Goal: Information Seeking & Learning: Learn about a topic

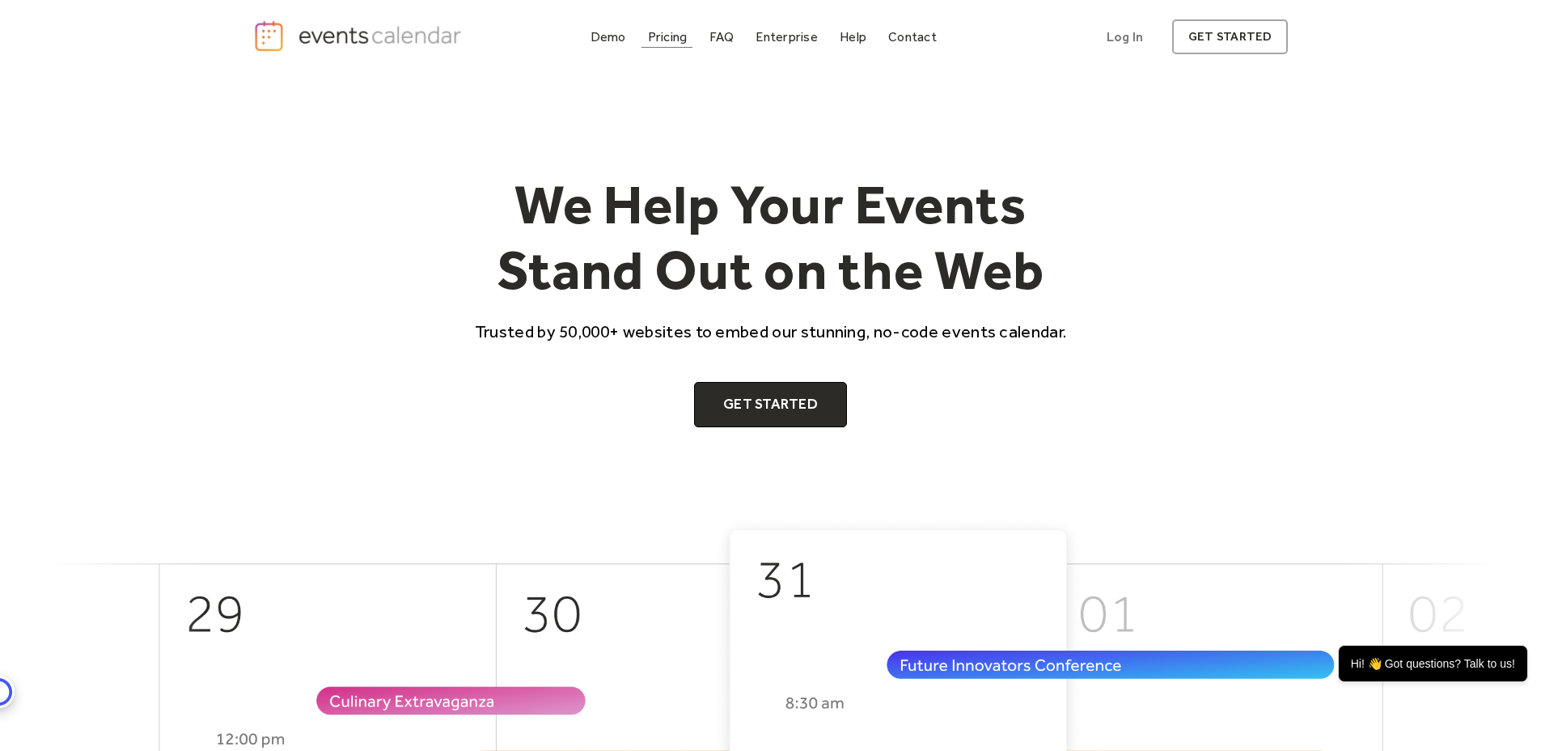
click at [661, 32] on div "Pricing" at bounding box center [668, 36] width 40 height 9
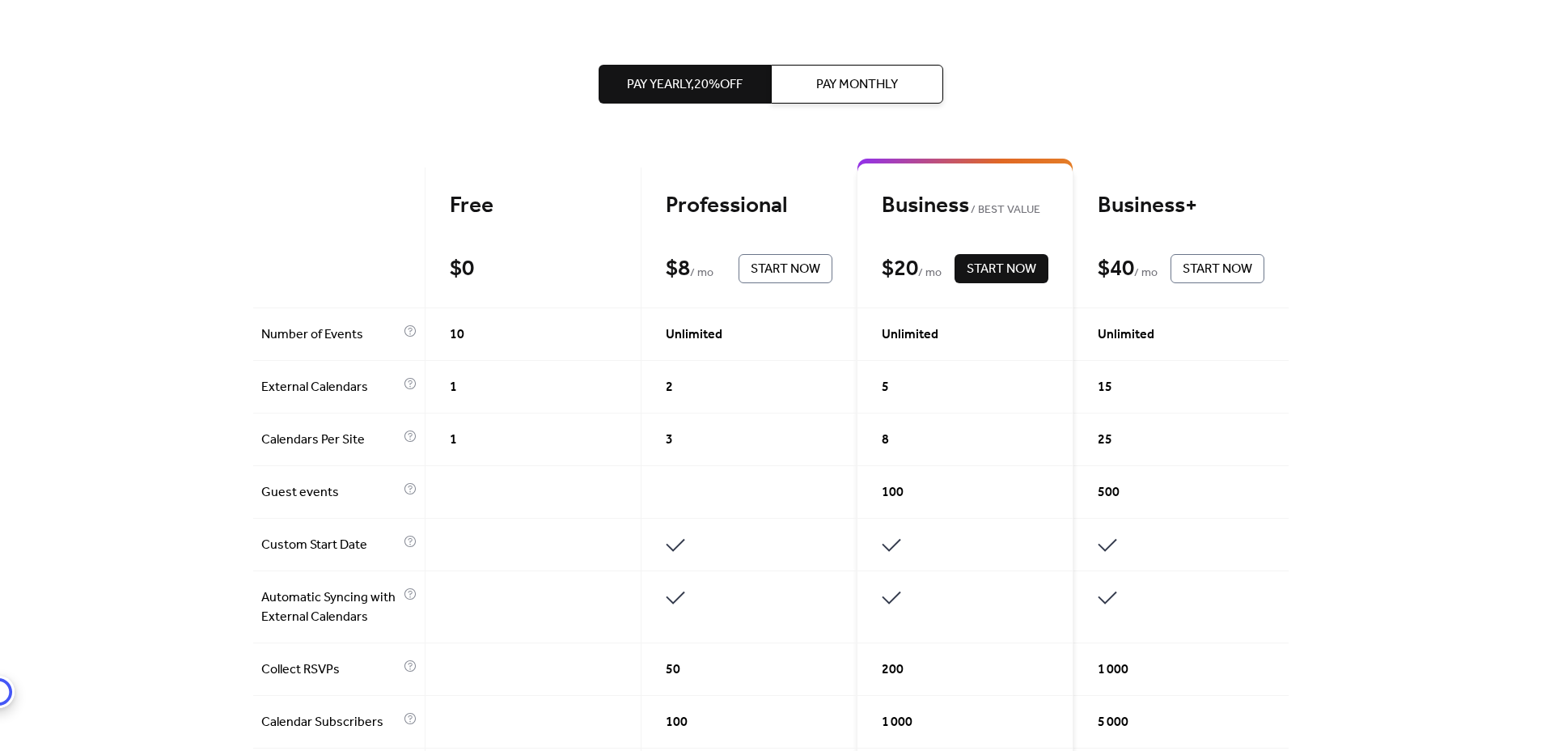
scroll to position [305, 0]
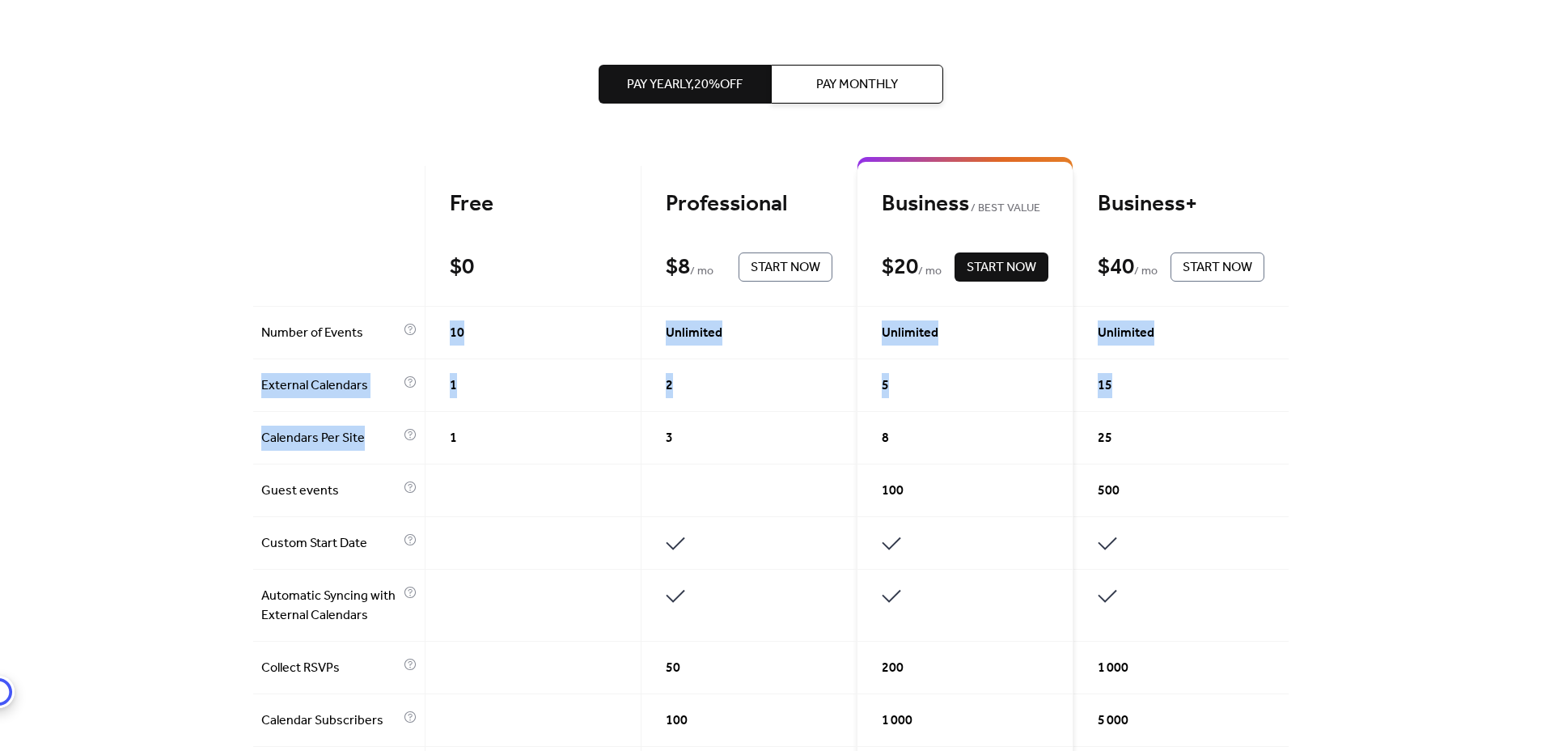
drag, startPoint x: 444, startPoint y: 330, endPoint x: 486, endPoint y: 418, distance: 97.7
click at [488, 419] on div "1" at bounding box center [534, 438] width 216 height 53
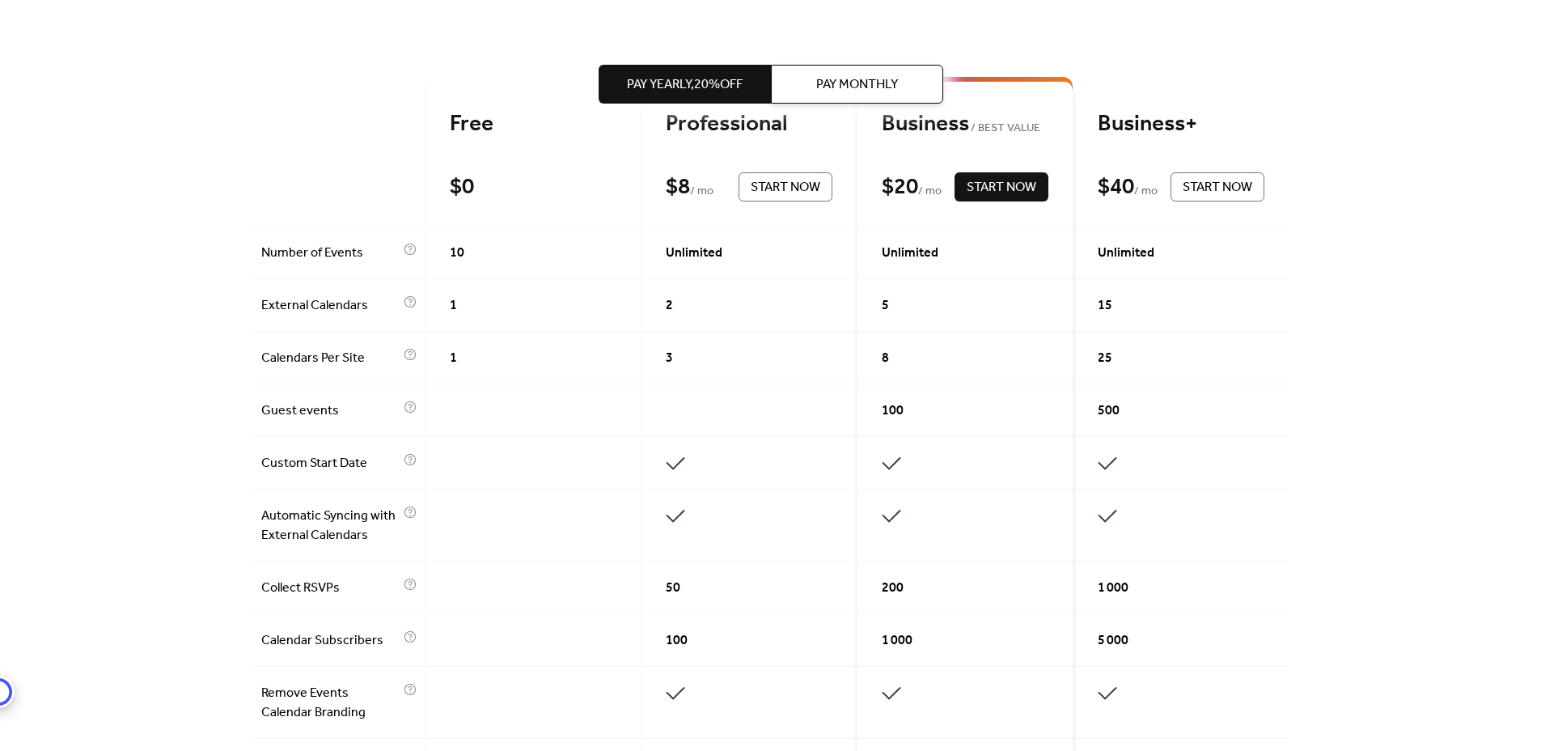
scroll to position [0, 0]
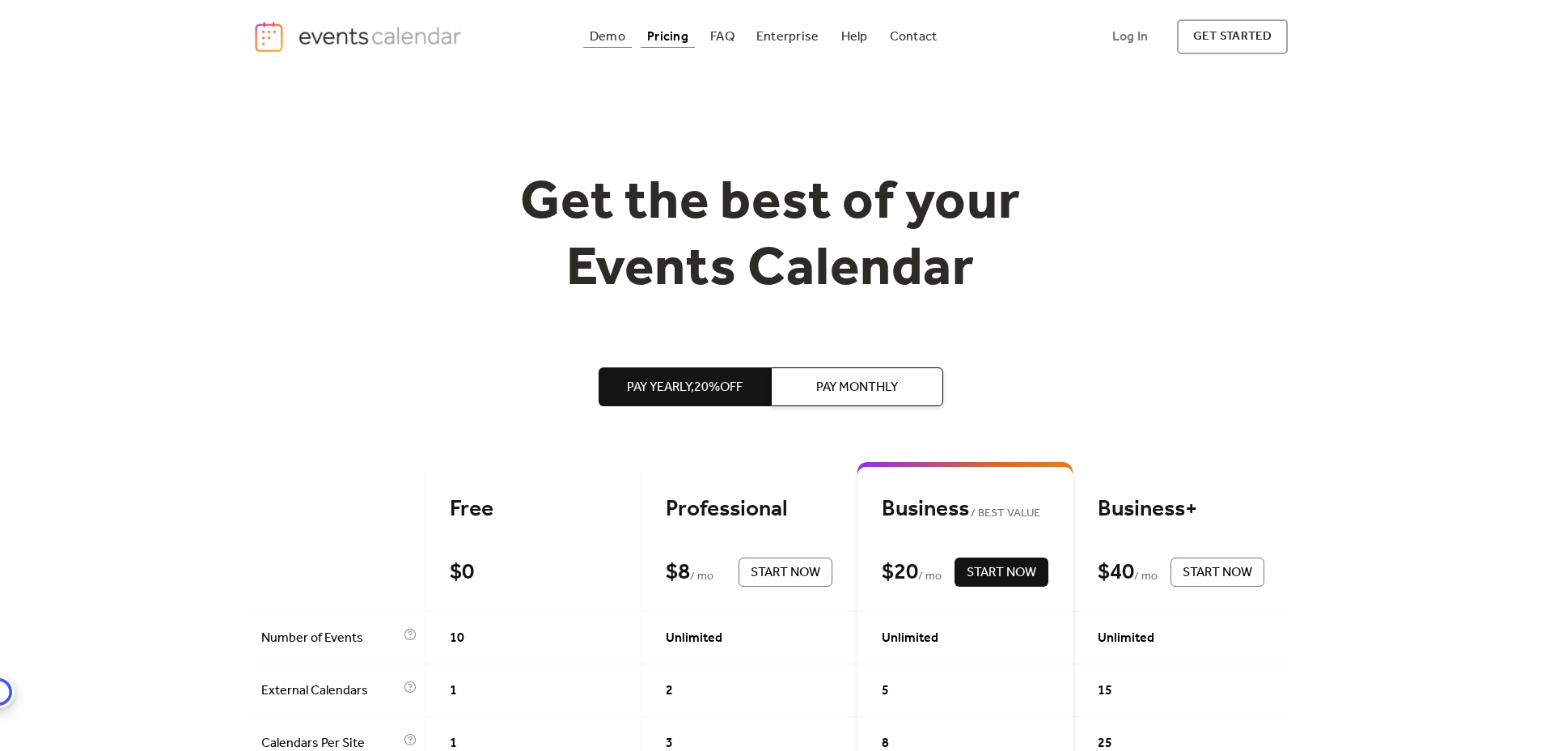
click at [608, 41] on div "Demo" at bounding box center [608, 36] width 36 height 9
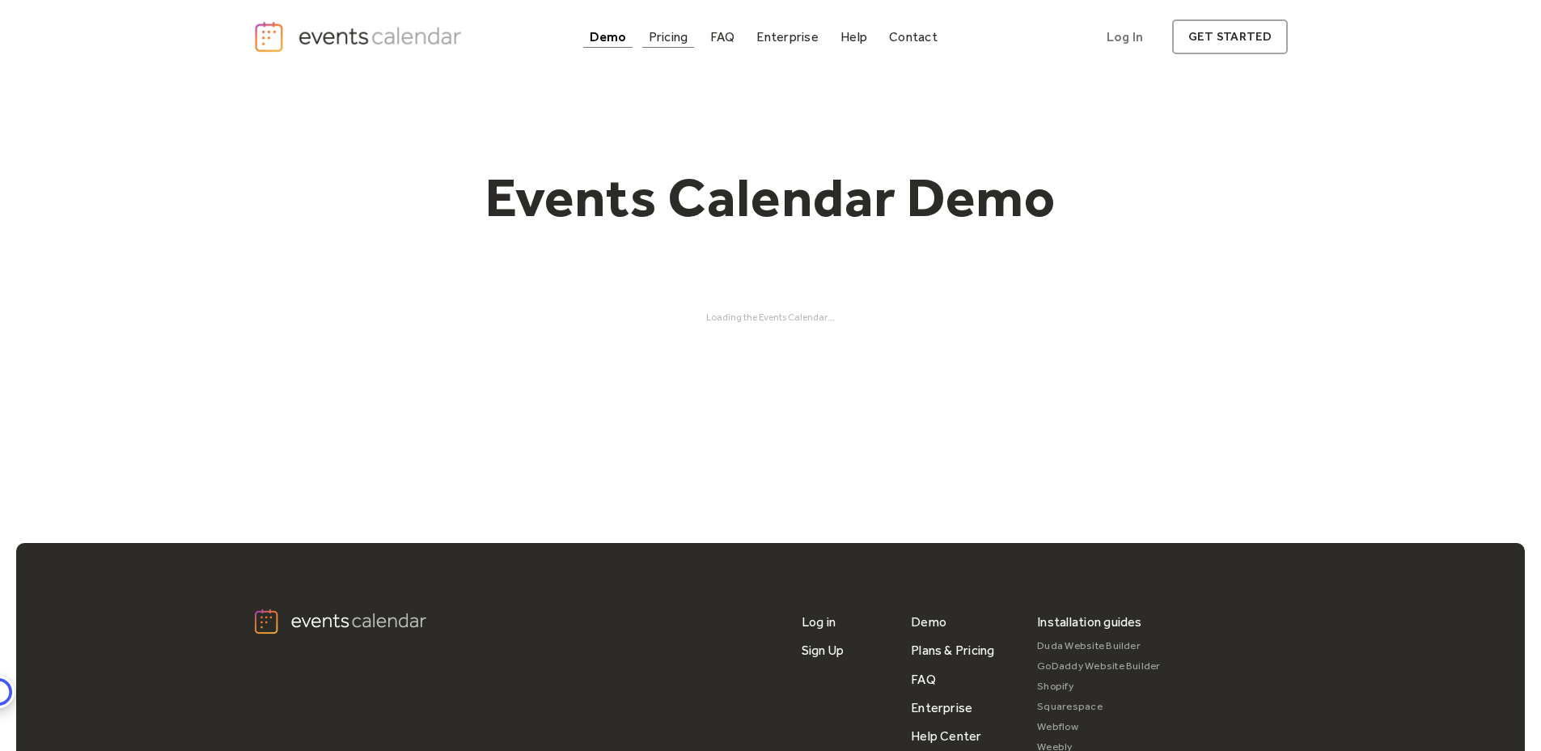
click at [662, 41] on div "Pricing" at bounding box center [669, 36] width 40 height 9
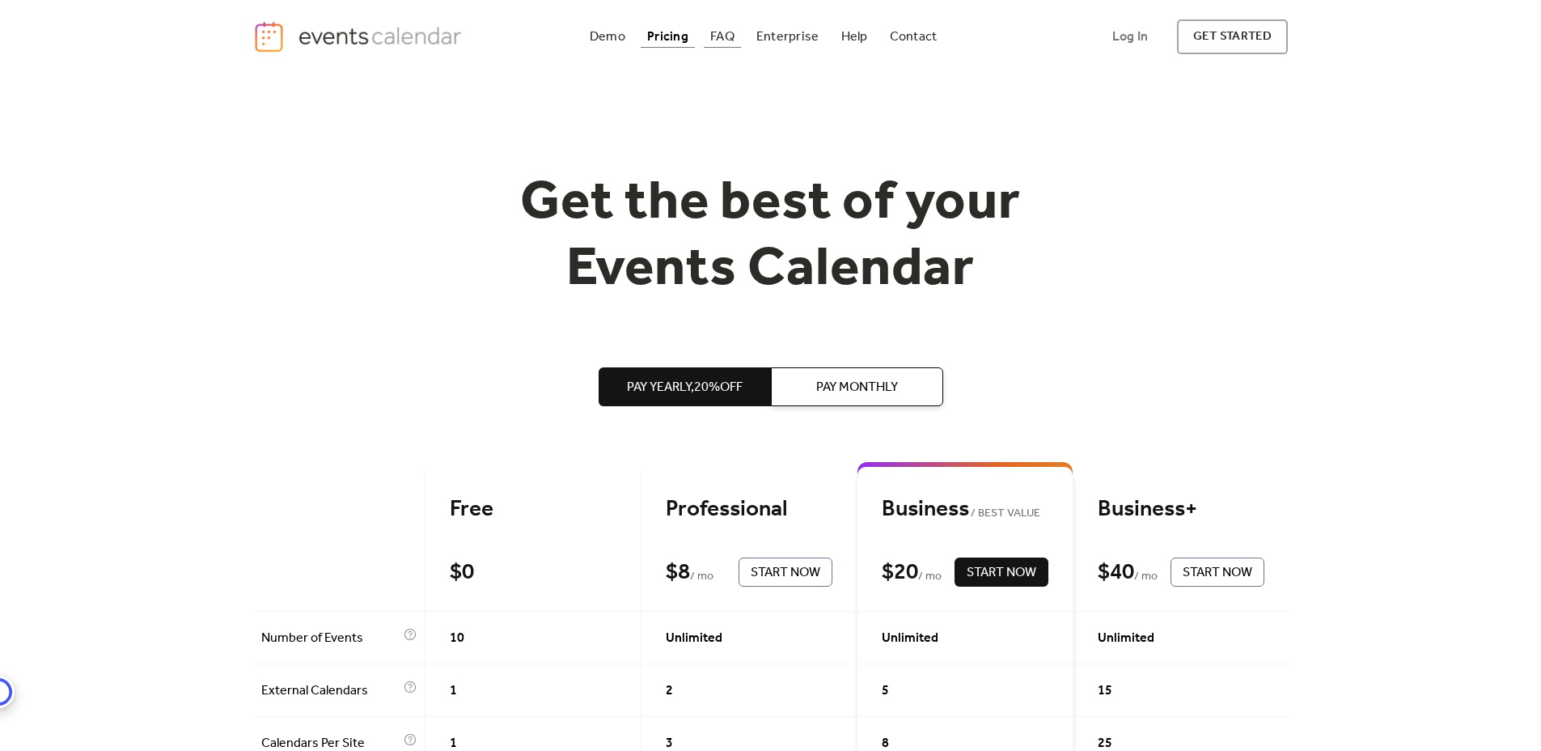
click at [717, 40] on div "FAQ" at bounding box center [722, 36] width 24 height 9
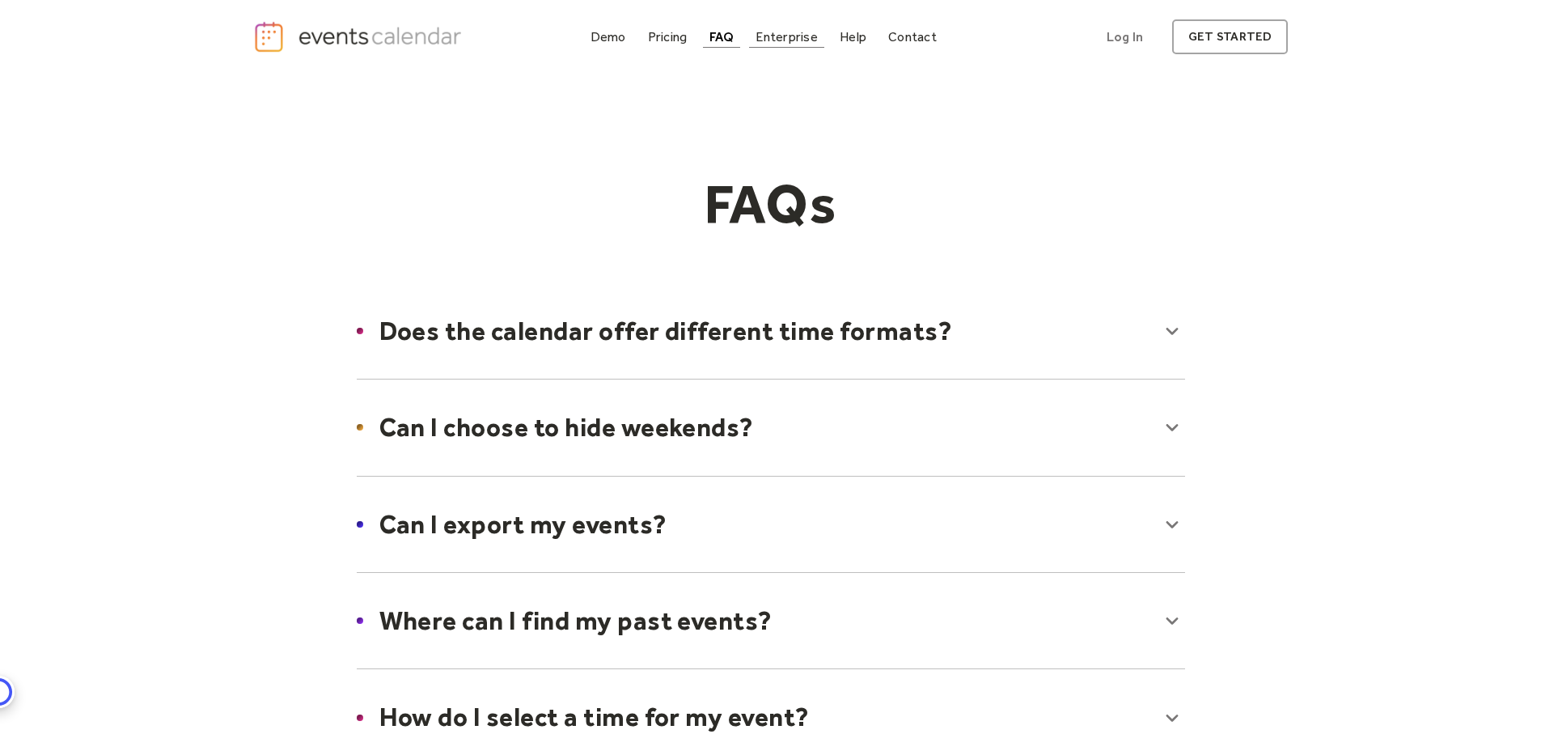
click at [758, 39] on div "Enterprise" at bounding box center [786, 36] width 61 height 9
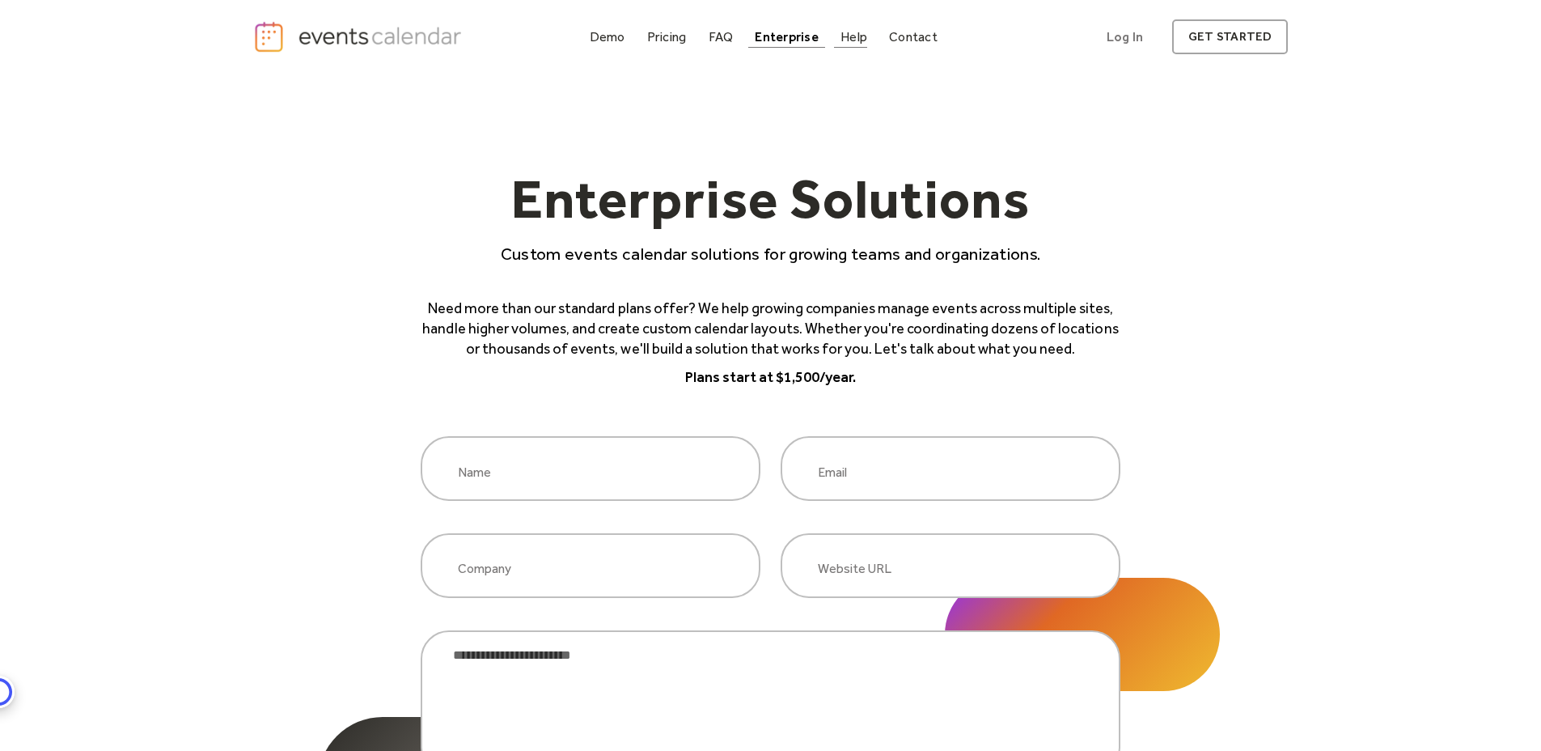
click at [843, 40] on div "Help" at bounding box center [854, 36] width 27 height 9
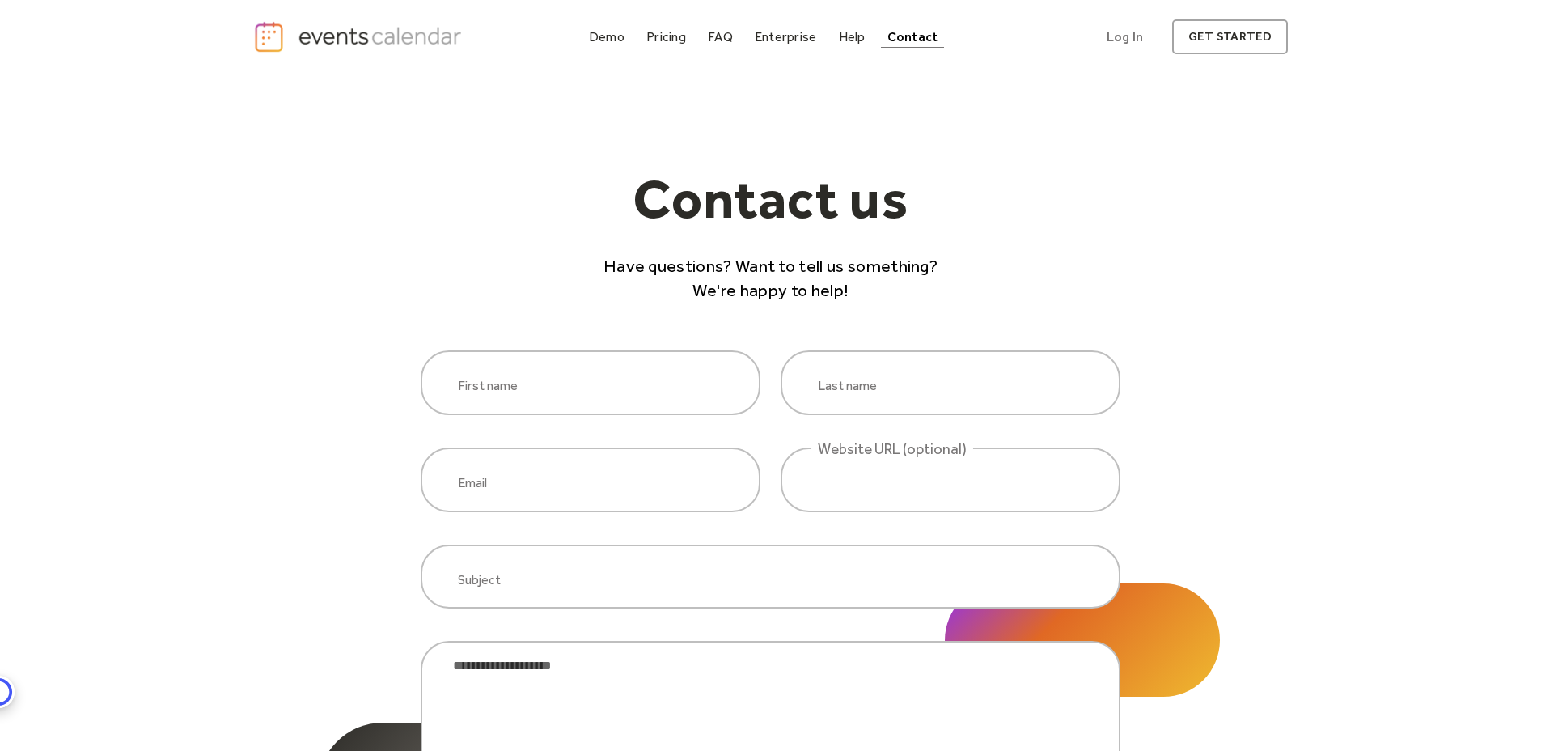
click at [407, 40] on img "home" at bounding box center [360, 36] width 214 height 33
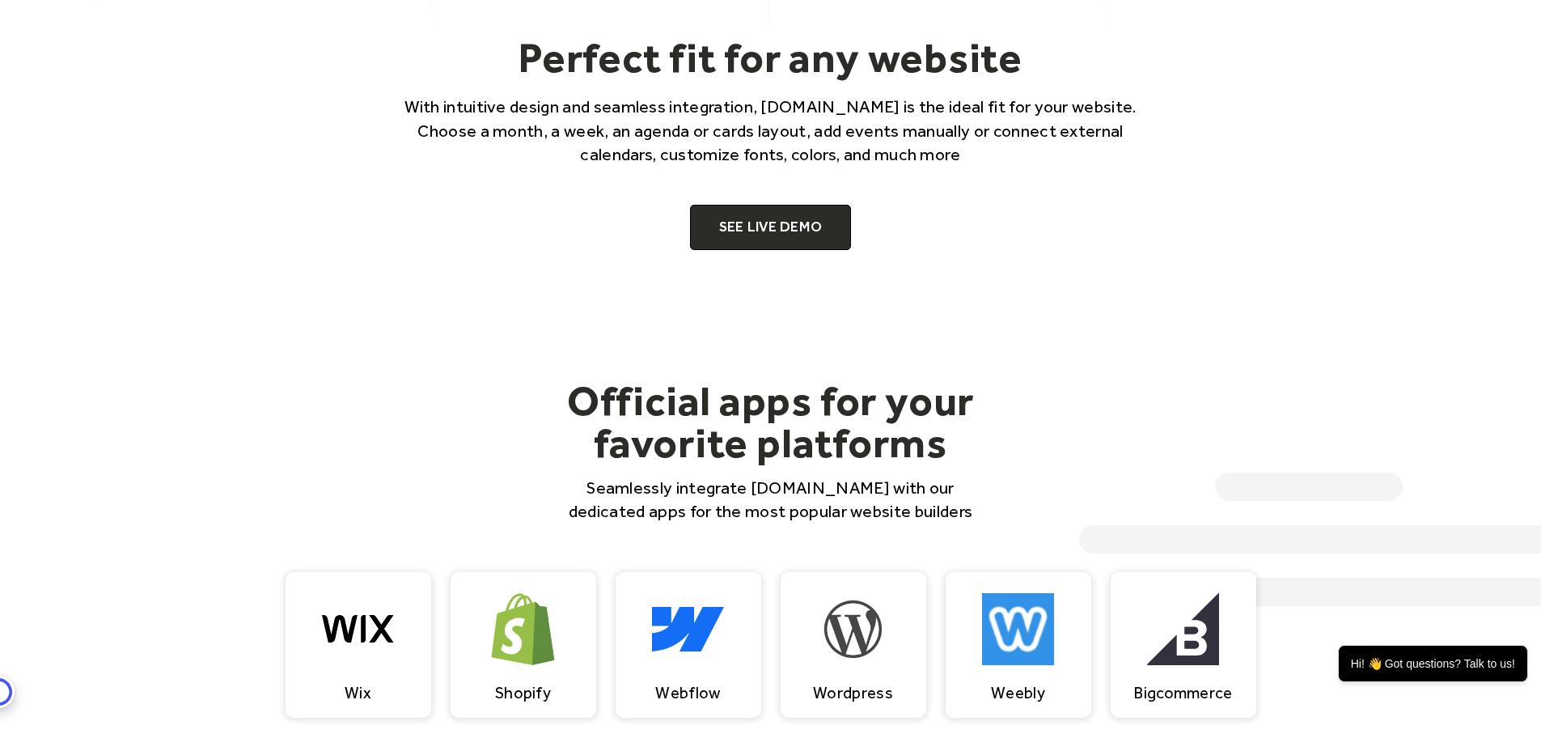
scroll to position [1224, 0]
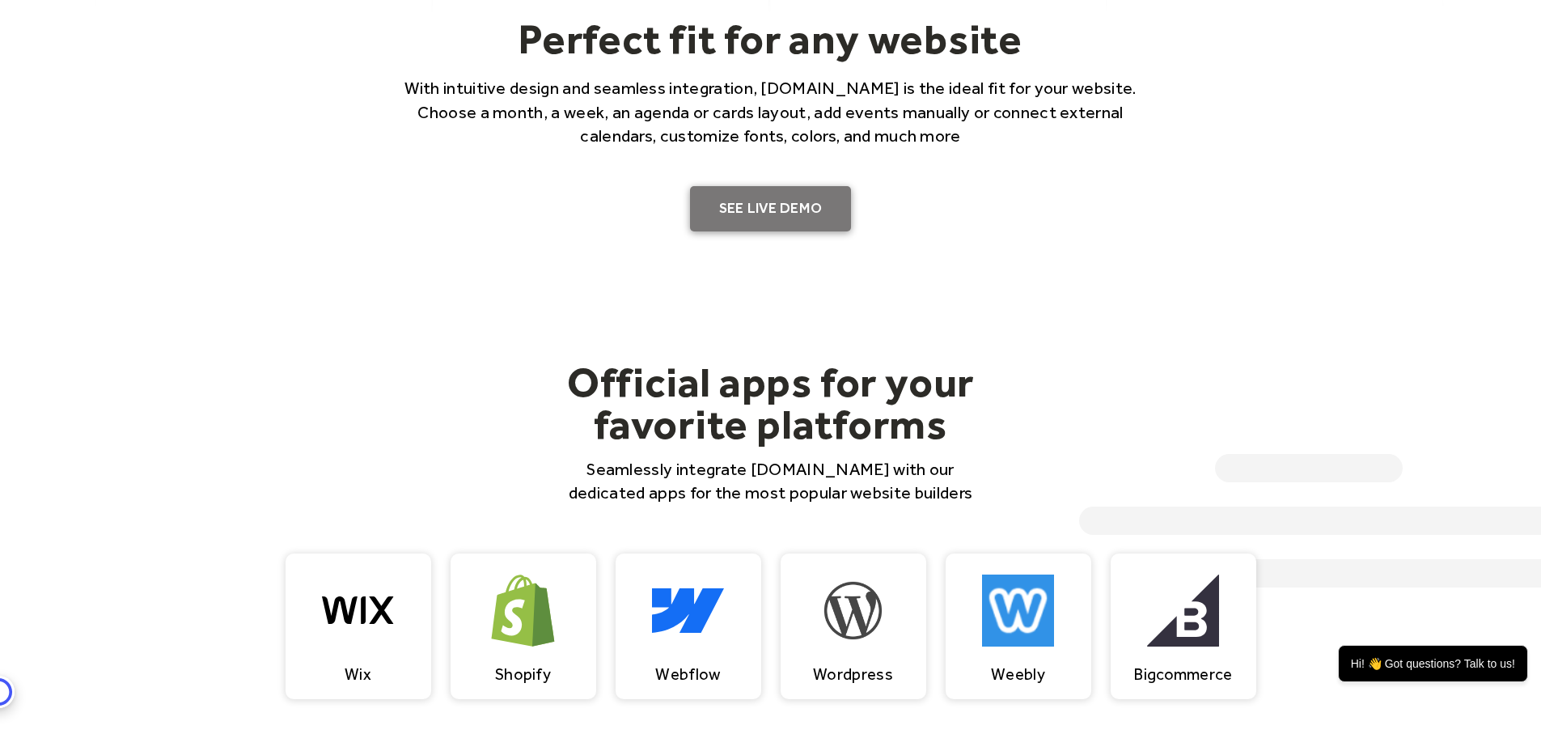
click at [800, 220] on link "SEE LIVE DEMO" at bounding box center [771, 208] width 162 height 45
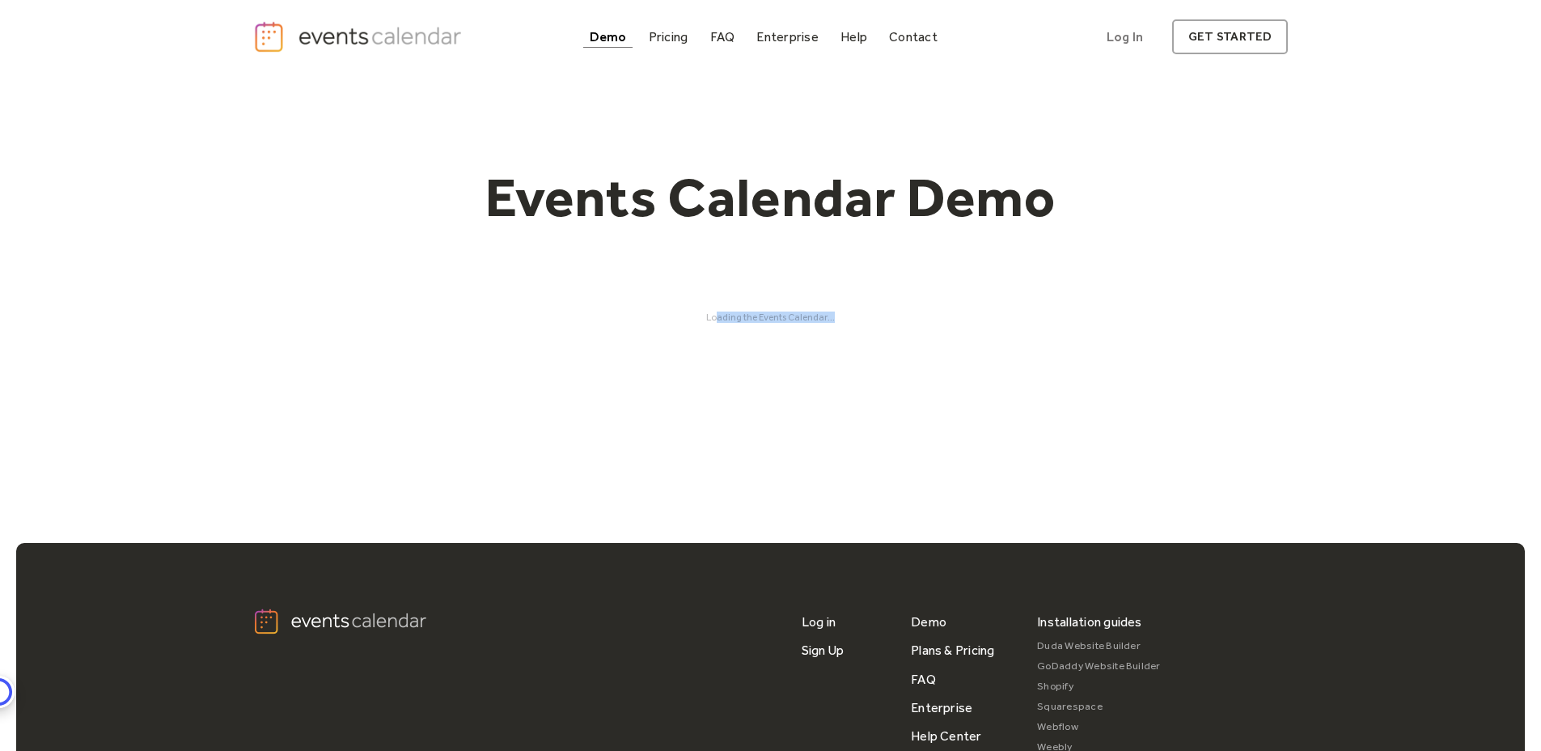
drag, startPoint x: 716, startPoint y: 315, endPoint x: 881, endPoint y: 312, distance: 165.0
click at [881, 312] on div "Loading the Events Calendar..." at bounding box center [770, 316] width 1035 height 11
click at [952, 314] on div "Loading the Events Calendar..." at bounding box center [770, 316] width 1035 height 11
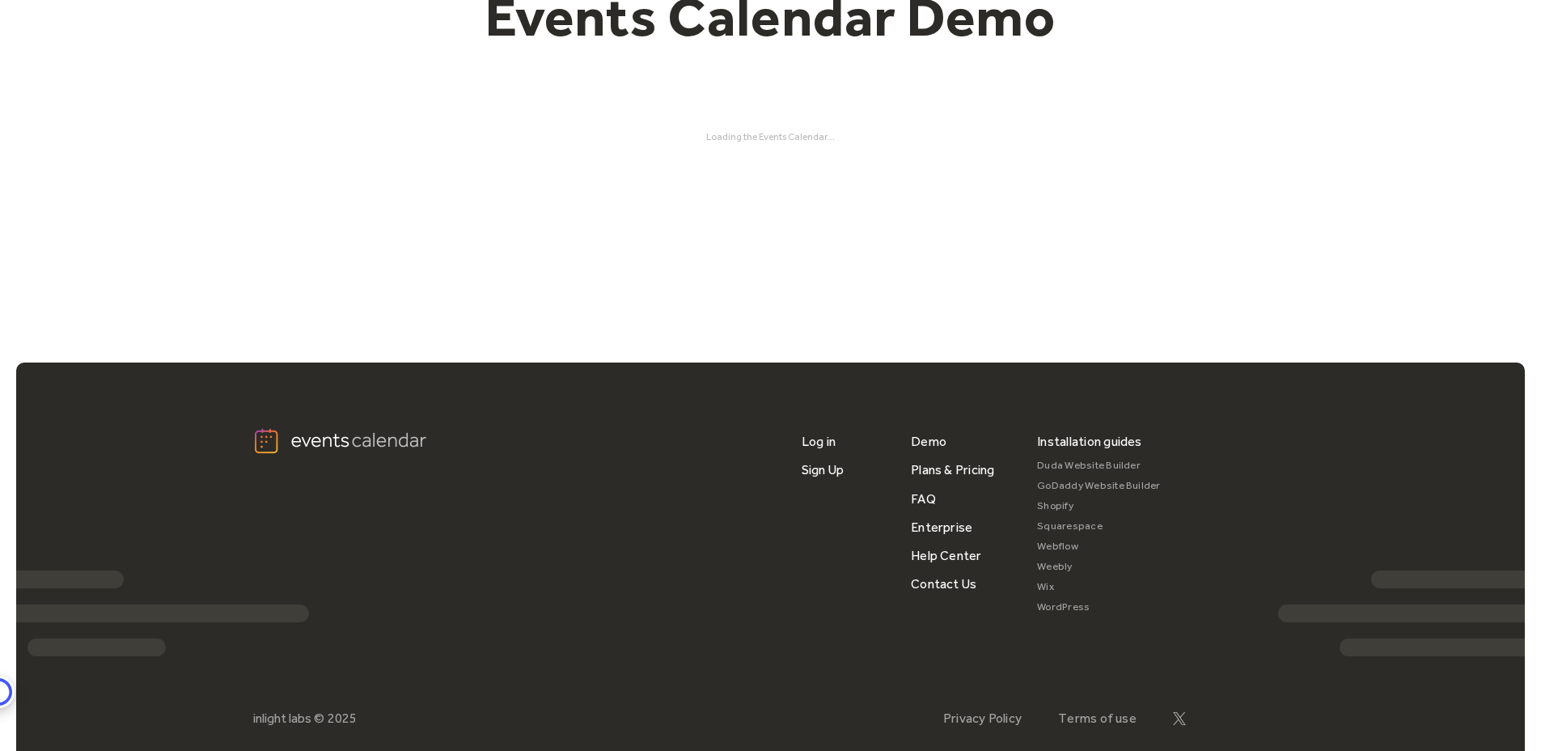
scroll to position [150, 0]
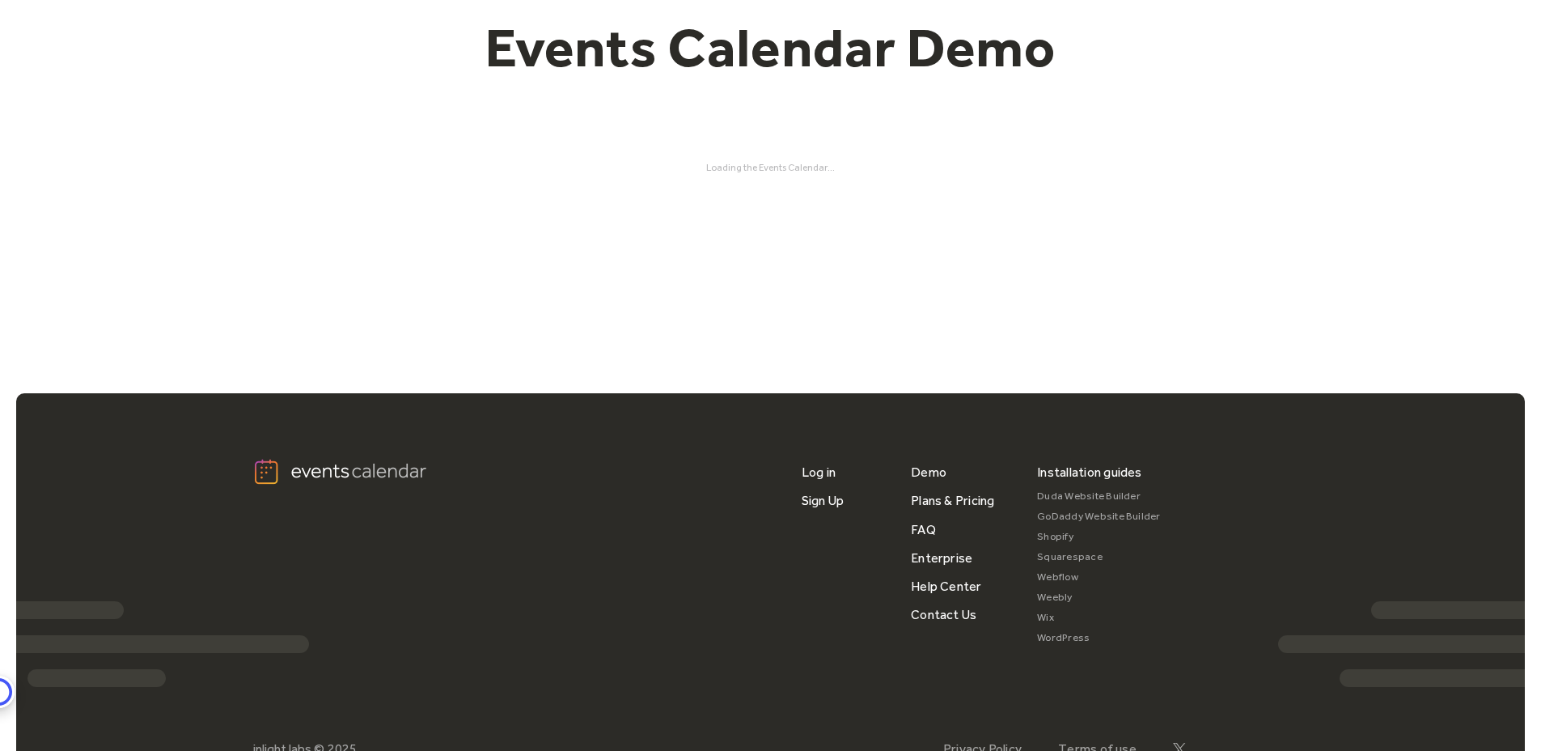
click at [1064, 556] on link "Squarespace" at bounding box center [1099, 557] width 124 height 20
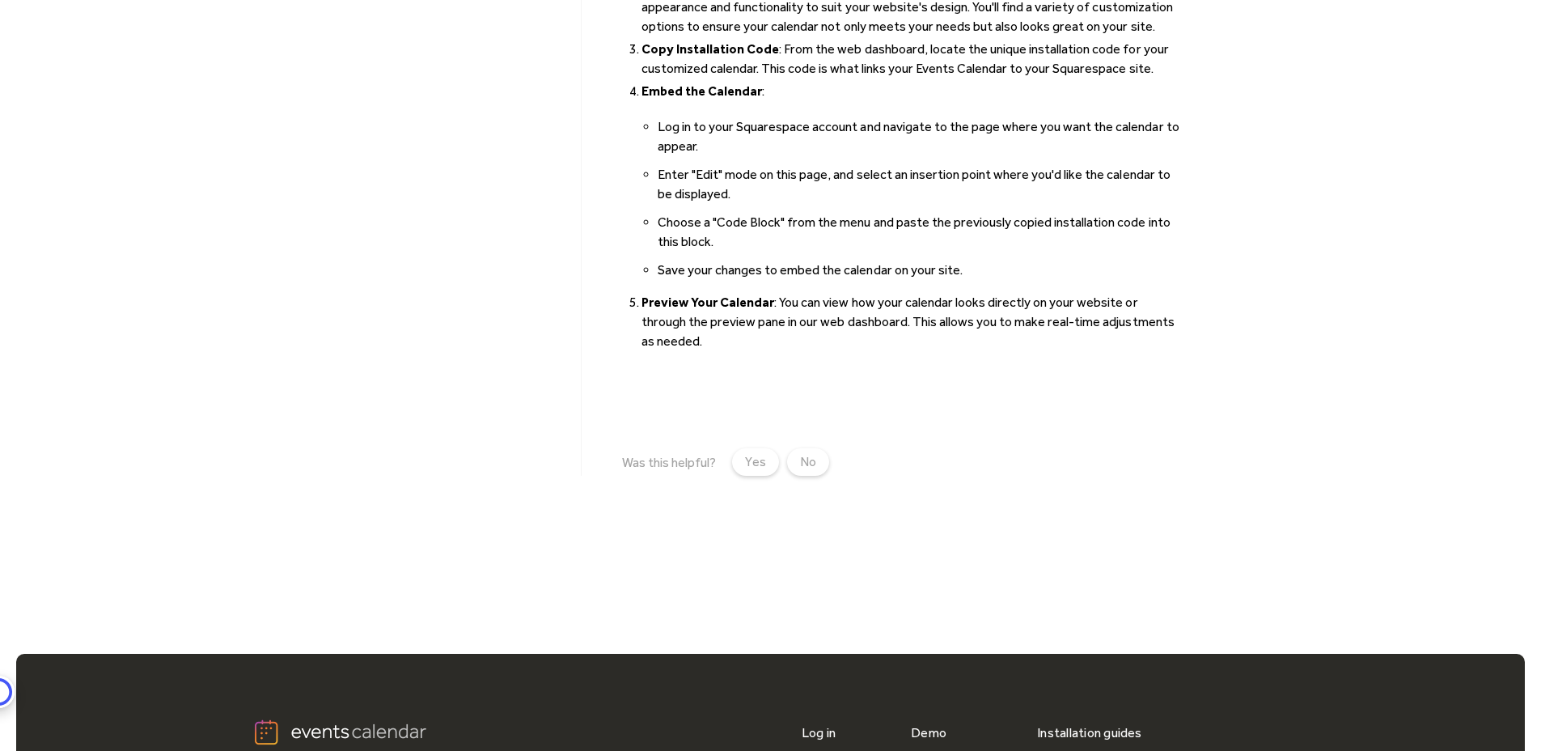
scroll to position [1035, 0]
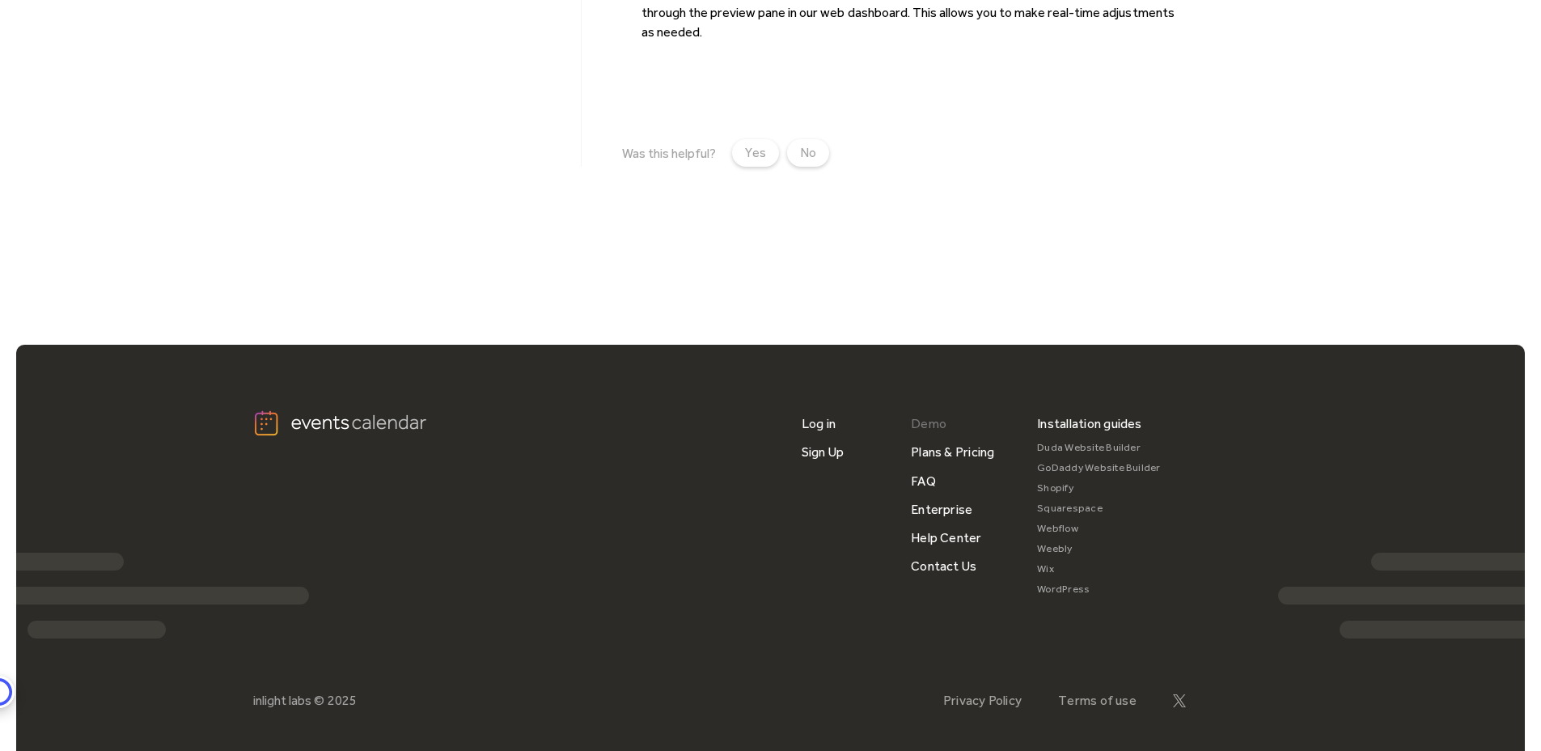
click at [929, 427] on link "Demo" at bounding box center [929, 423] width 36 height 28
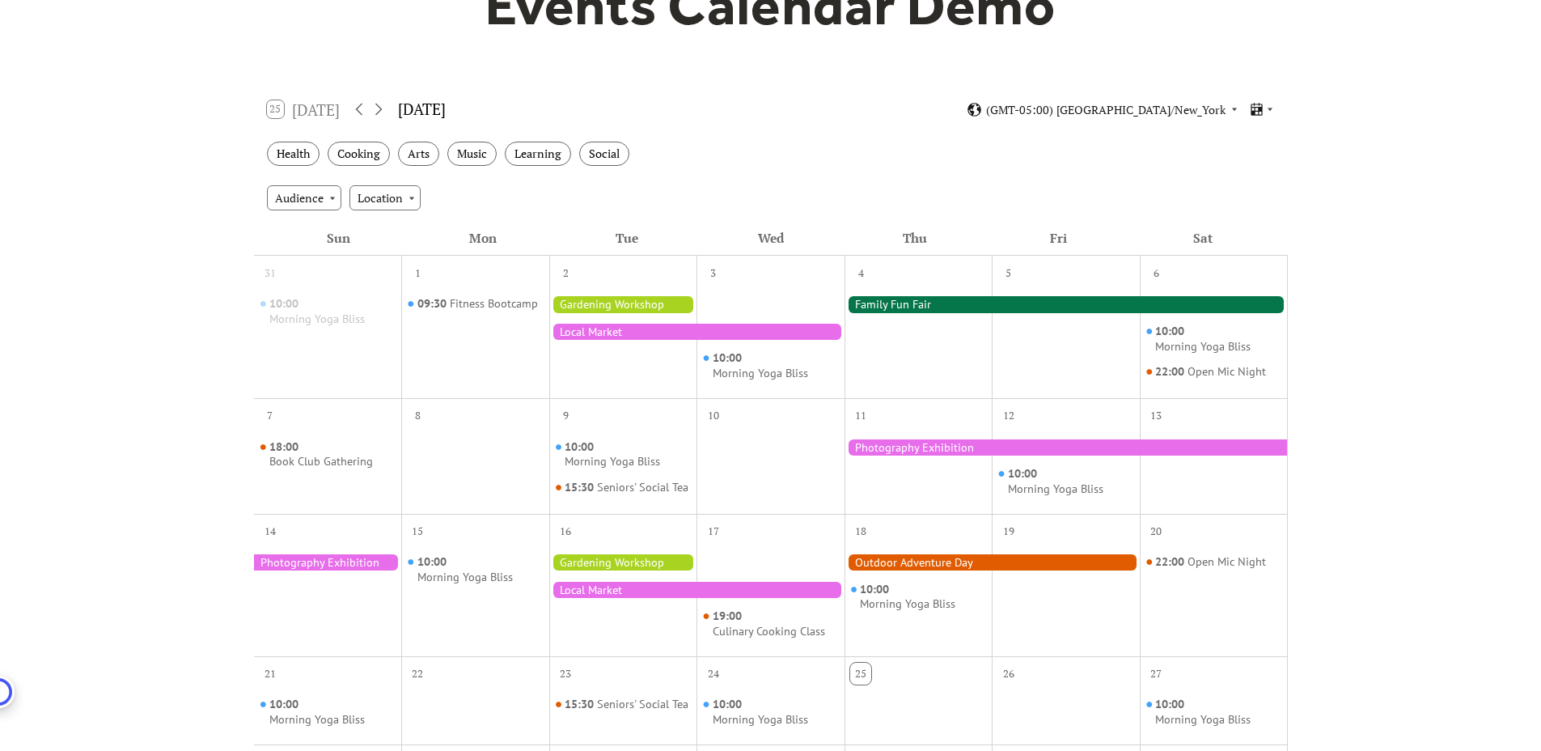
scroll to position [235, 0]
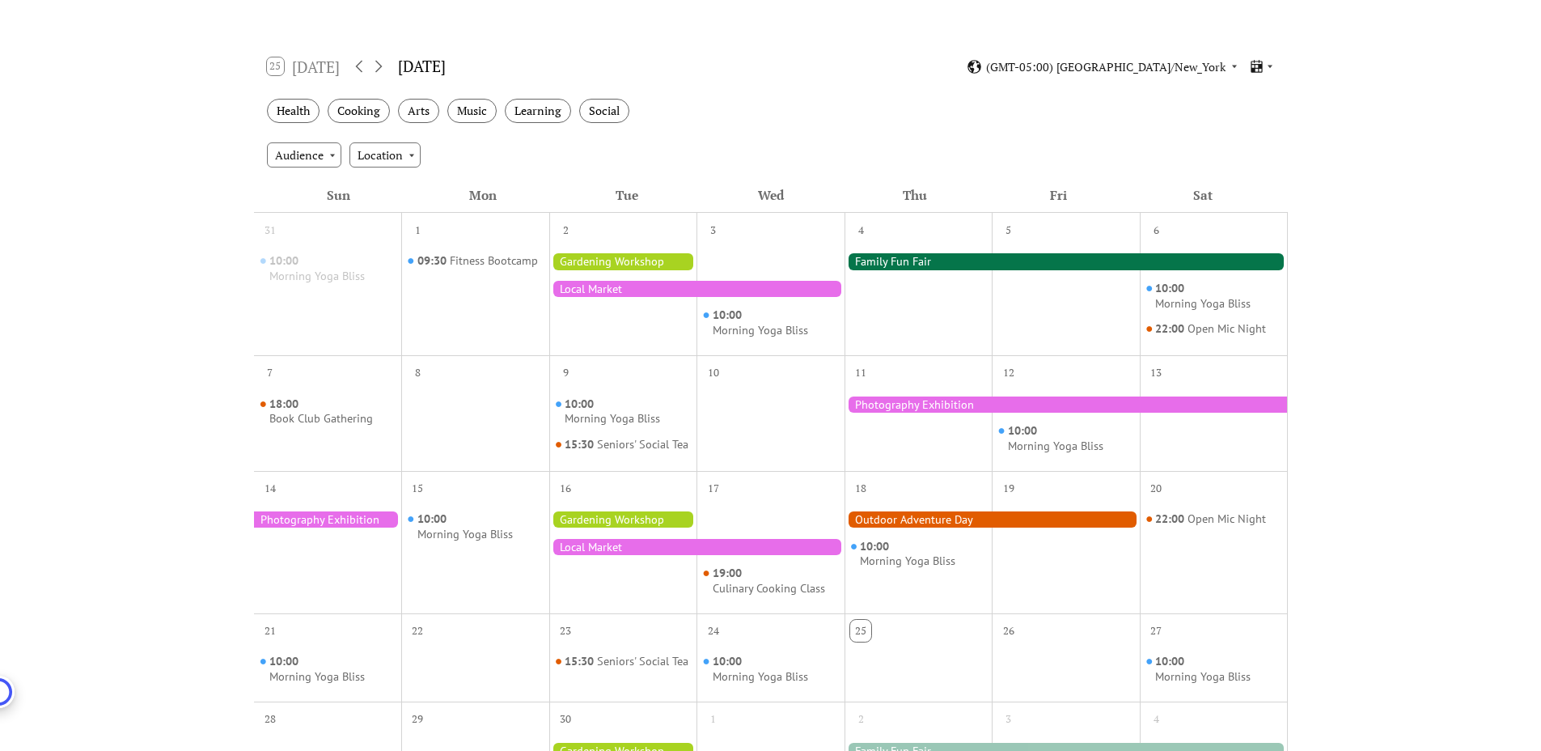
click at [899, 264] on div at bounding box center [1066, 261] width 443 height 16
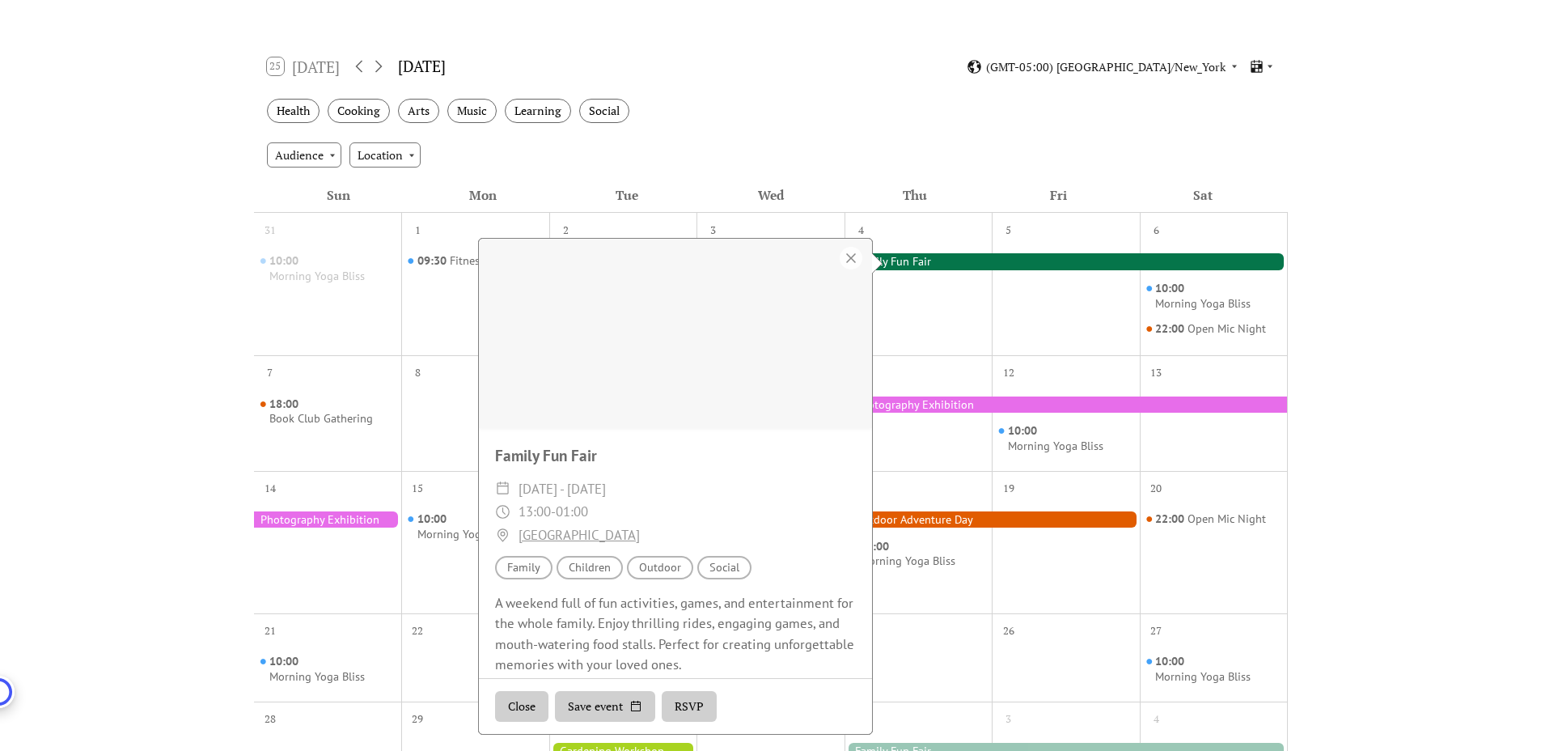
scroll to position [18, 0]
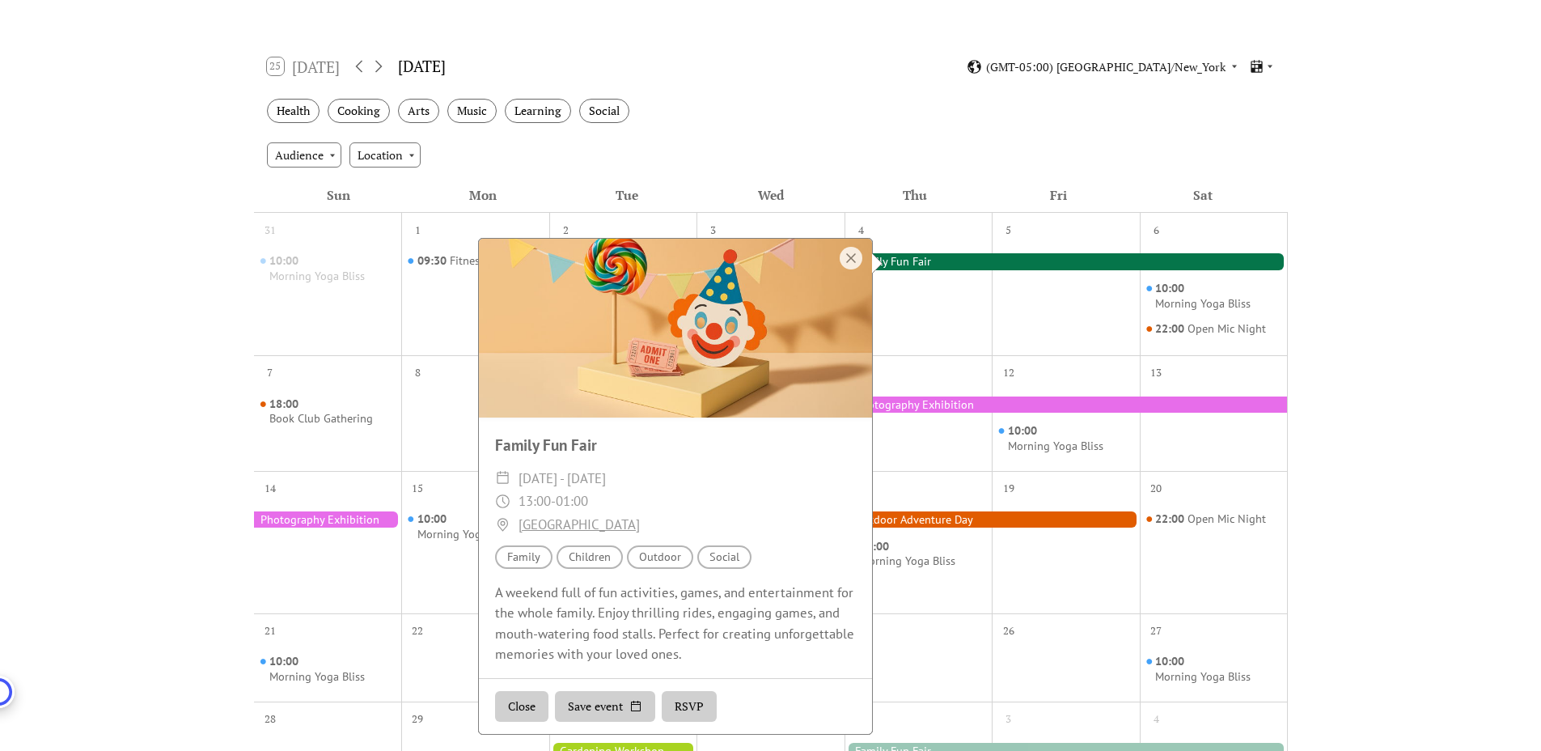
click at [694, 710] on button "RSVP" at bounding box center [689, 706] width 55 height 31
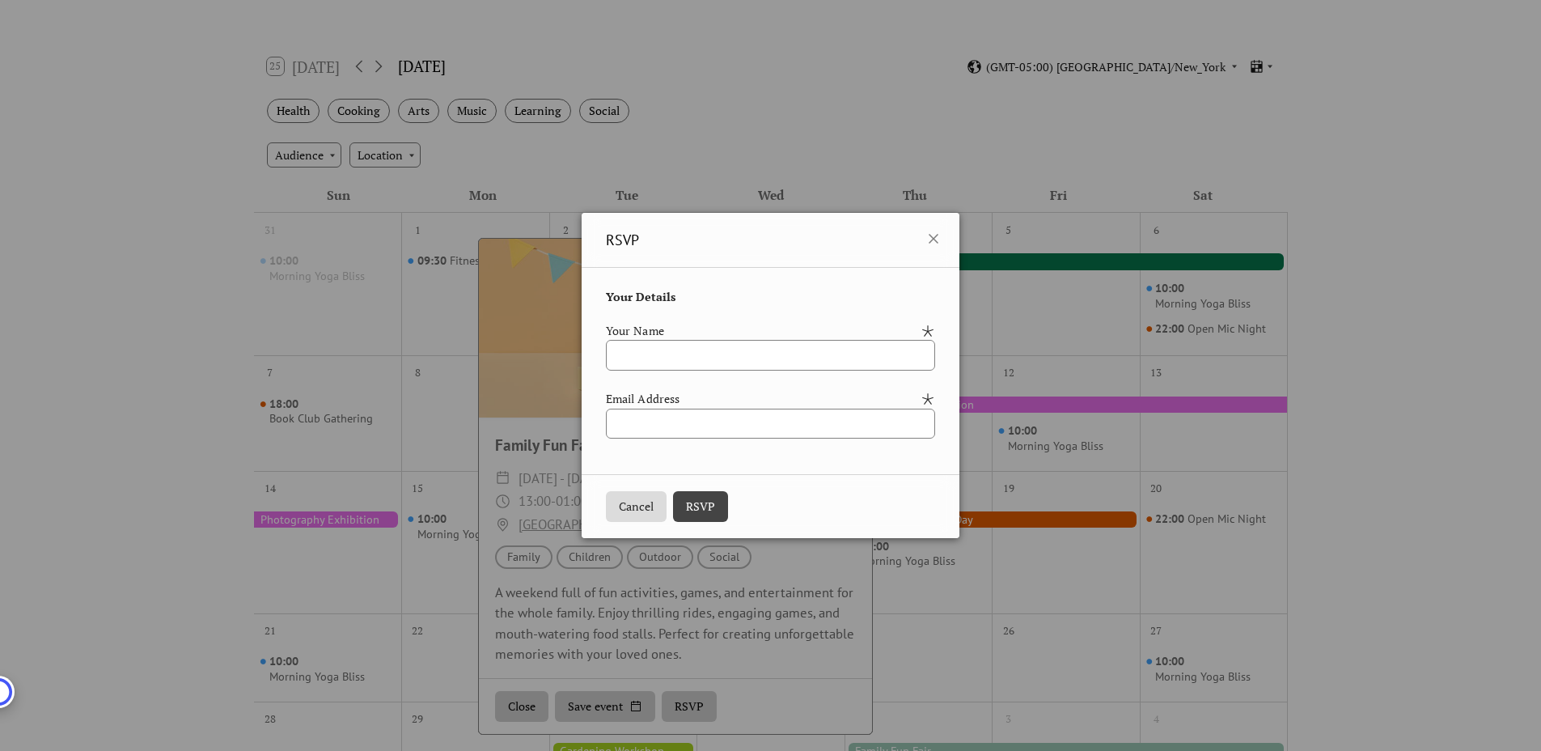
click at [769, 274] on div "Your Details Your Name Email Address" at bounding box center [771, 371] width 378 height 206
click at [619, 510] on button "Cancel" at bounding box center [636, 506] width 61 height 31
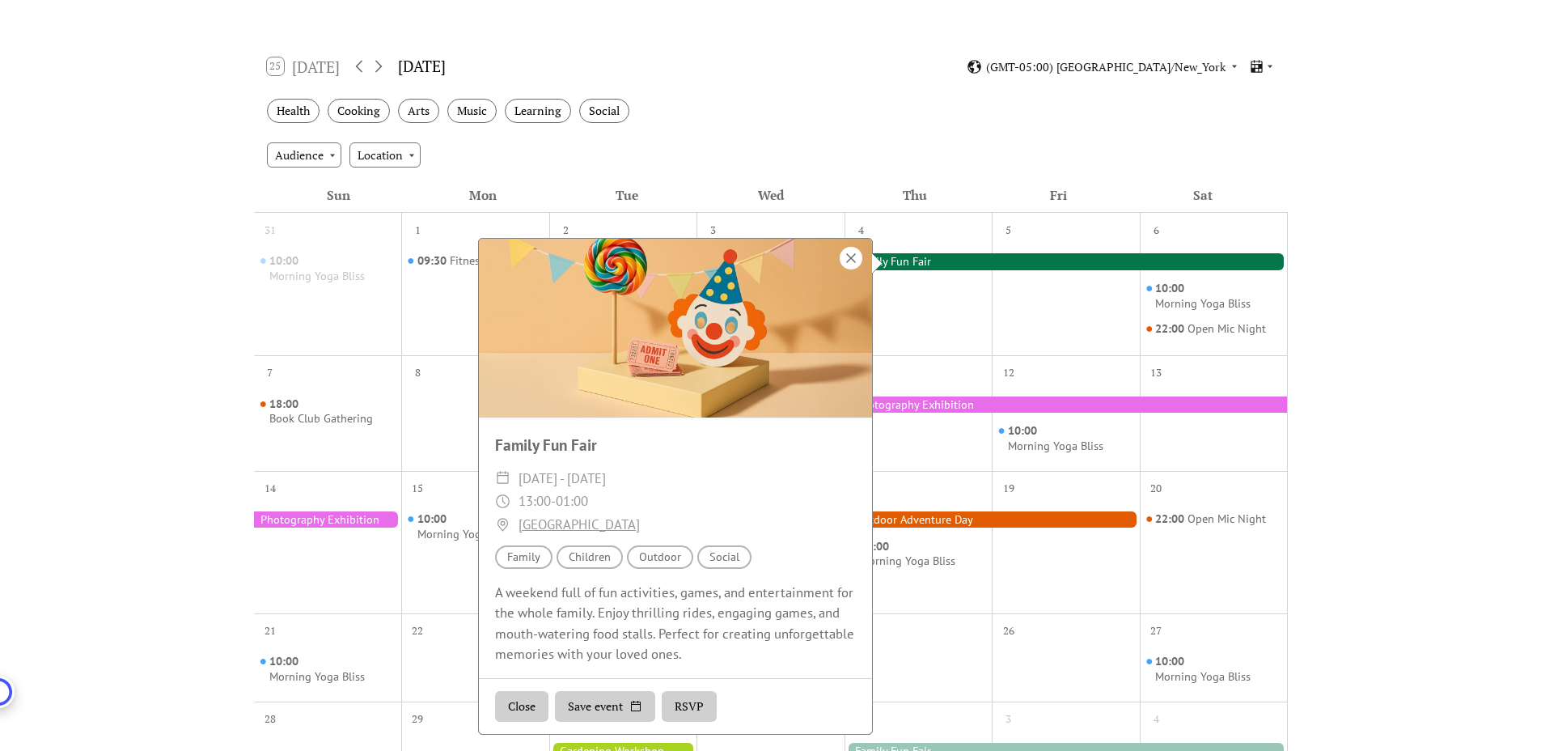
click at [851, 256] on div at bounding box center [851, 258] width 23 height 23
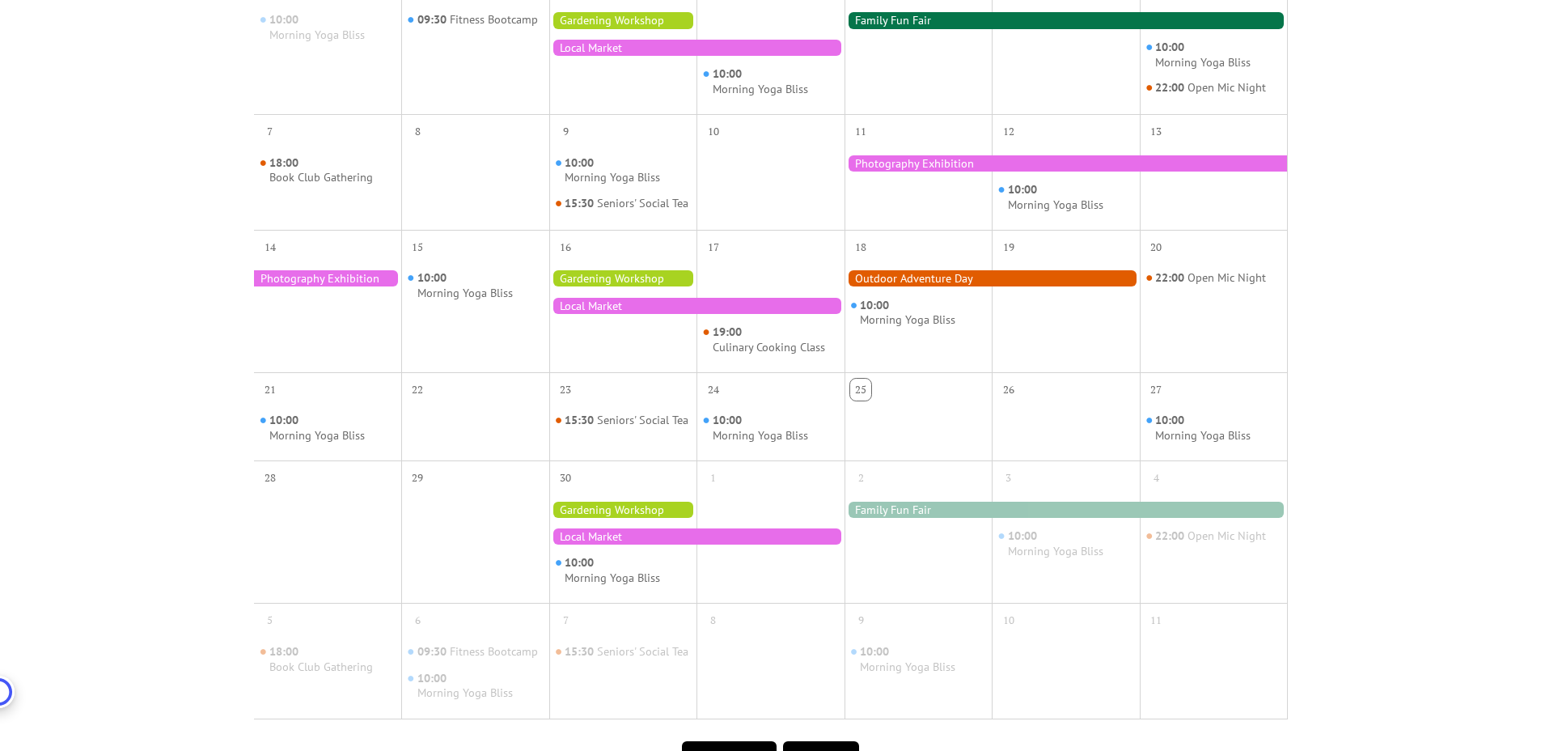
scroll to position [476, 0]
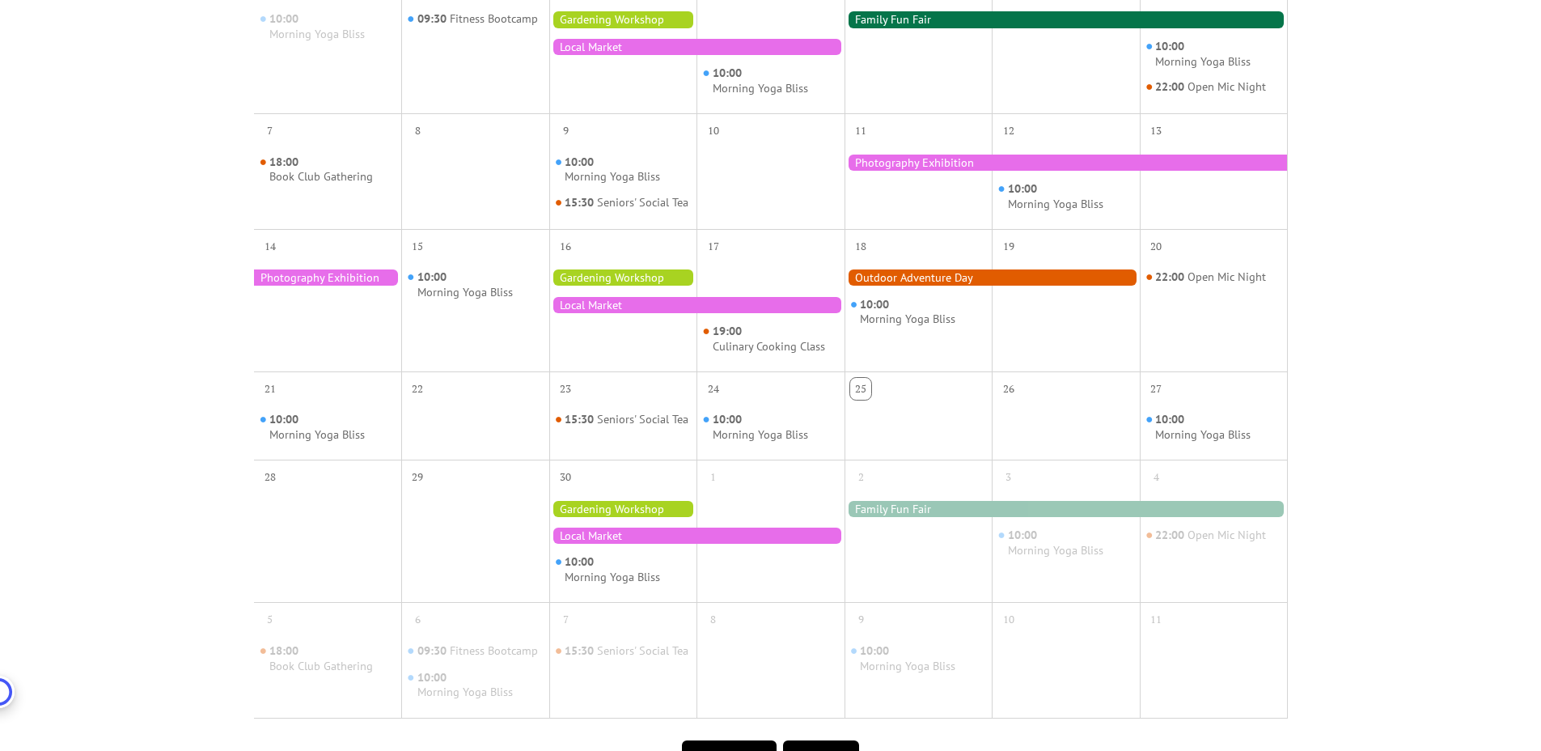
click at [648, 517] on div at bounding box center [623, 509] width 148 height 16
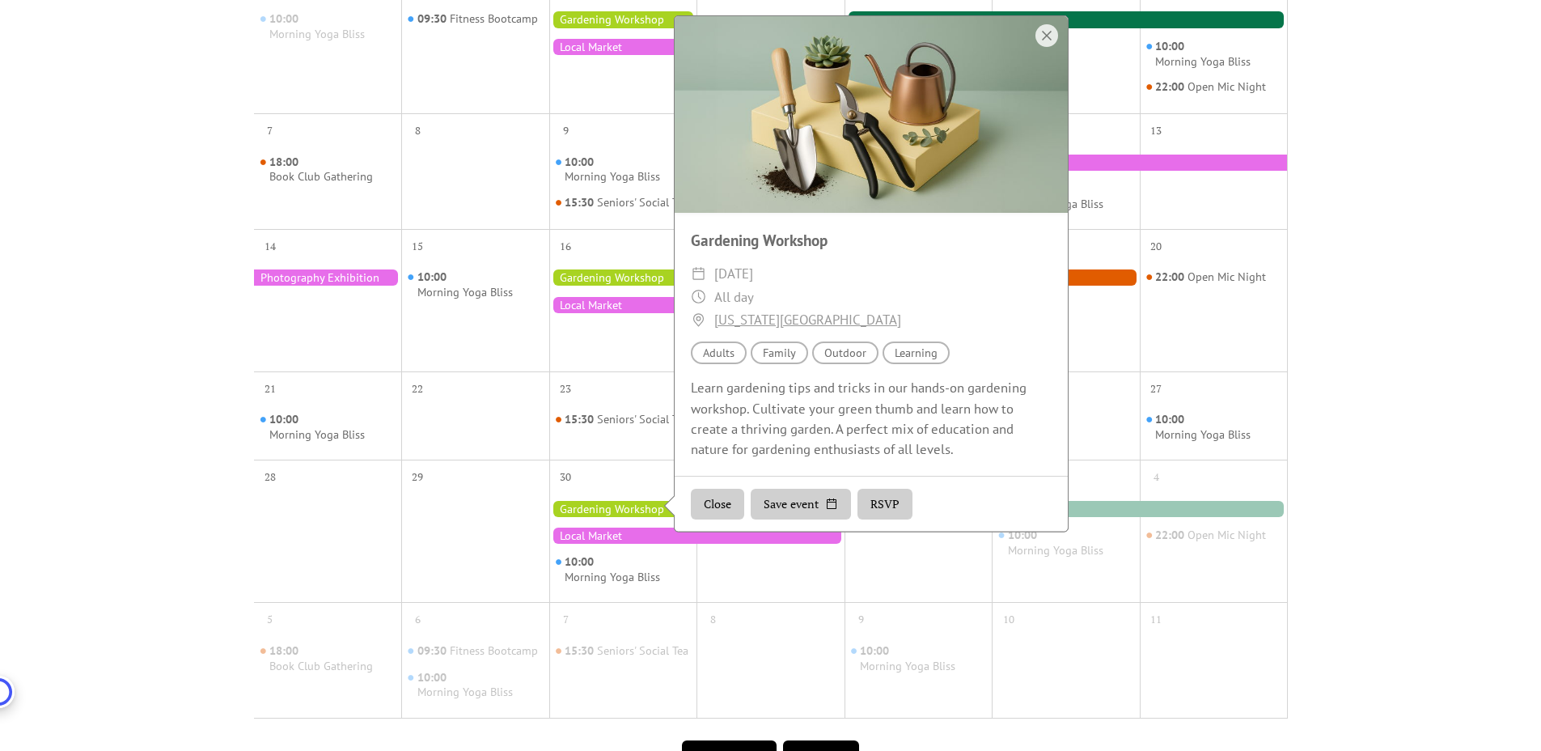
click at [648, 517] on div at bounding box center [623, 509] width 148 height 16
click at [566, 453] on div "15:30 Seniors' Social Tea" at bounding box center [623, 427] width 148 height 51
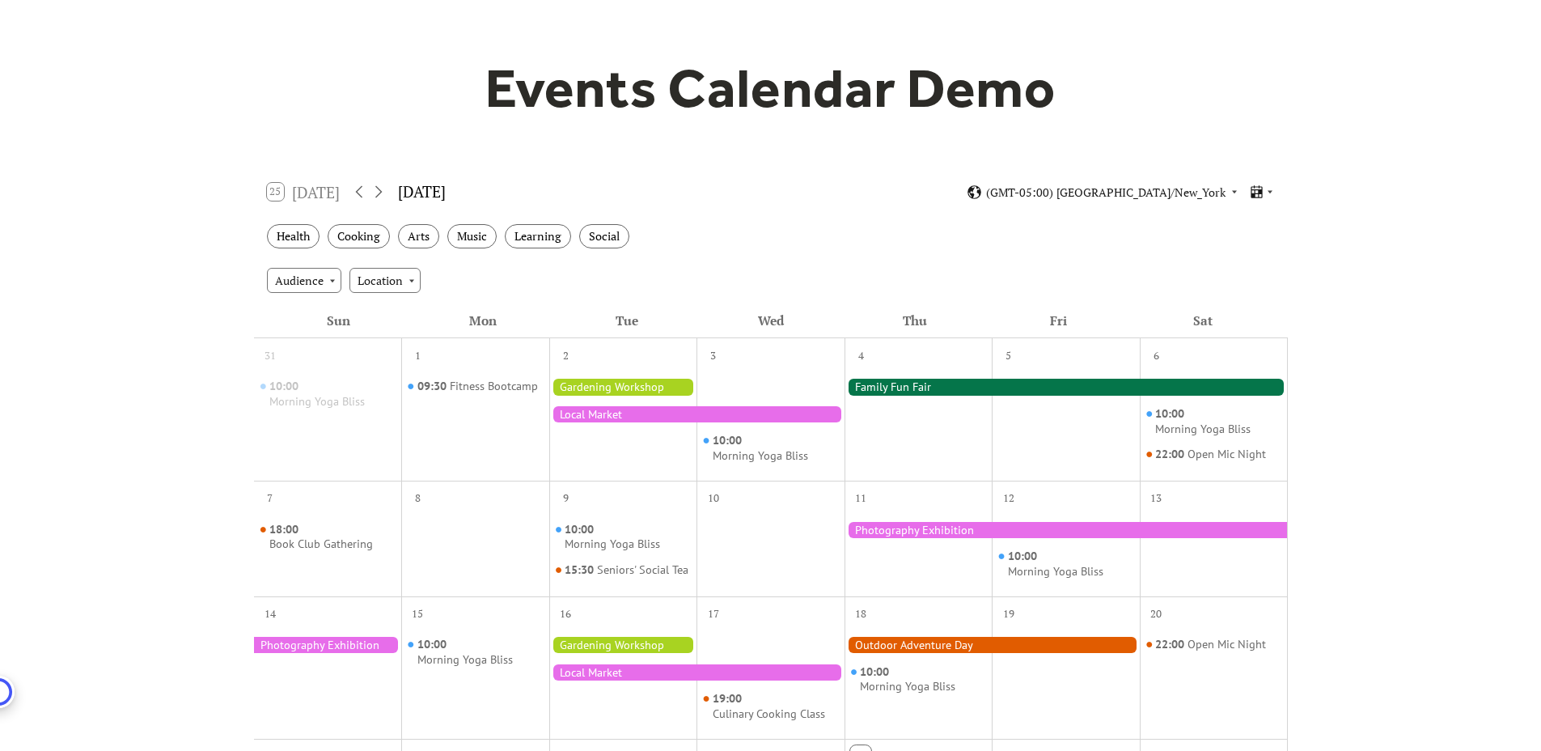
scroll to position [122, 0]
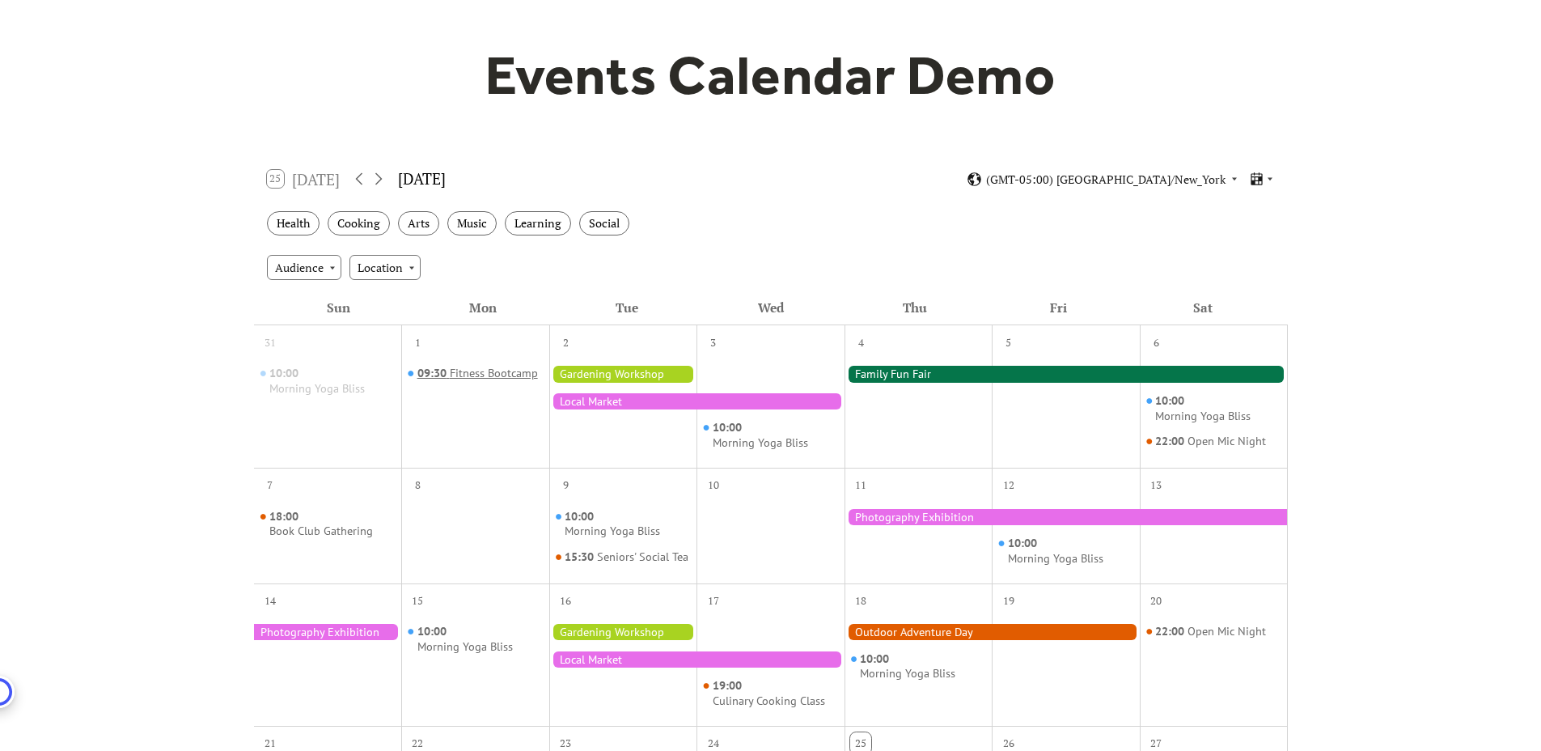
click at [459, 374] on div "Fitness Bootcamp" at bounding box center [494, 373] width 88 height 15
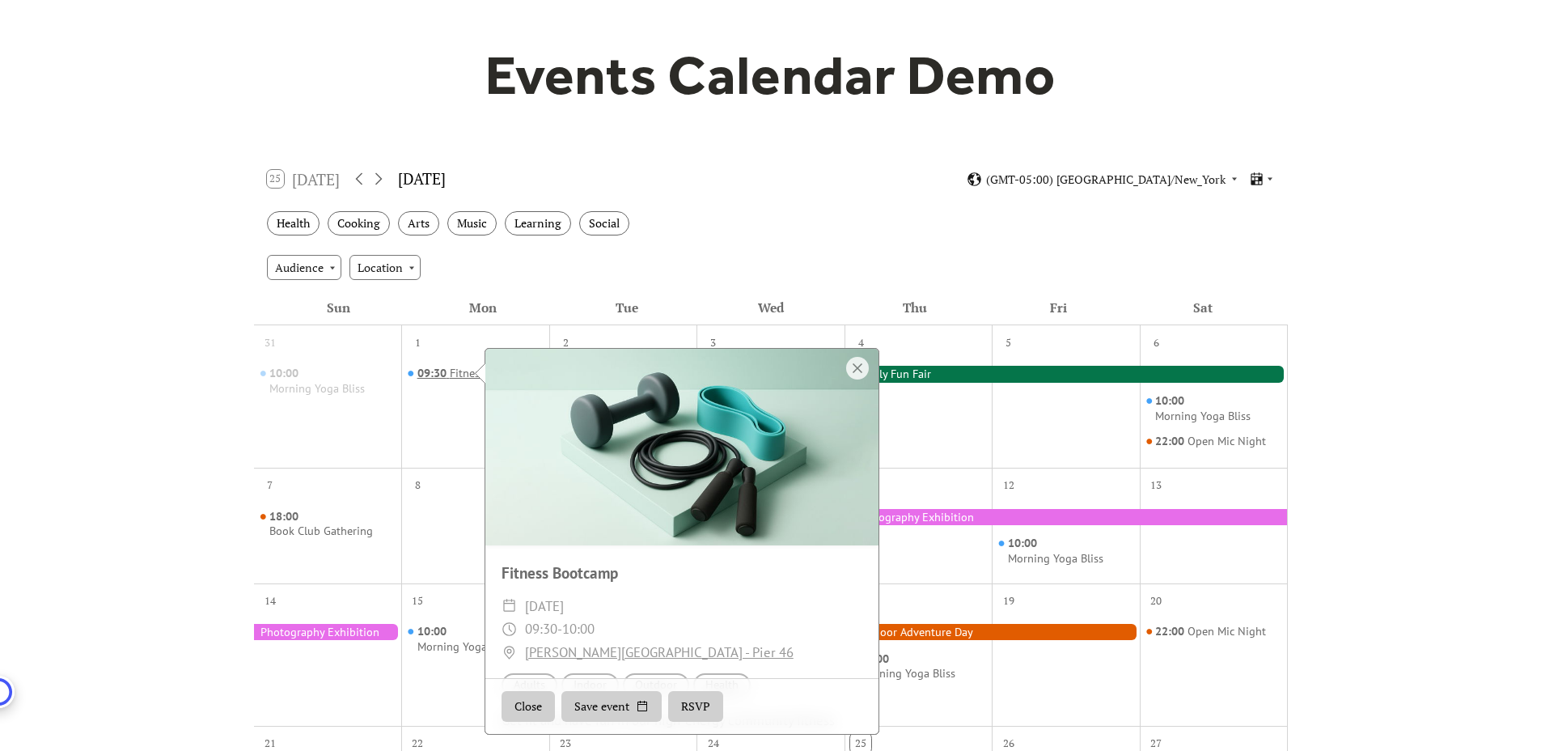
click at [459, 374] on div "Fitness Bootcamp" at bounding box center [494, 373] width 88 height 15
click at [861, 371] on div at bounding box center [857, 368] width 23 height 23
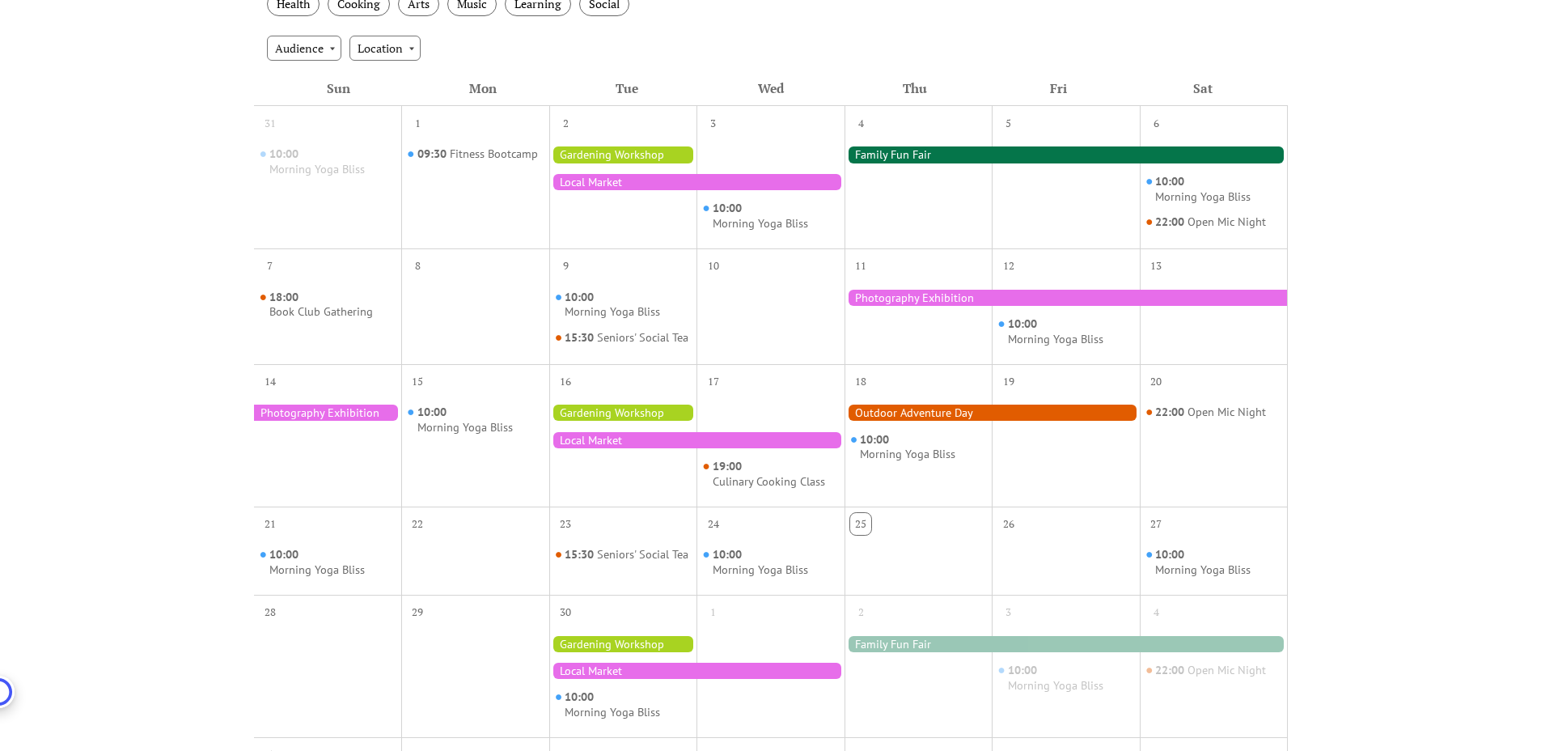
scroll to position [321, 0]
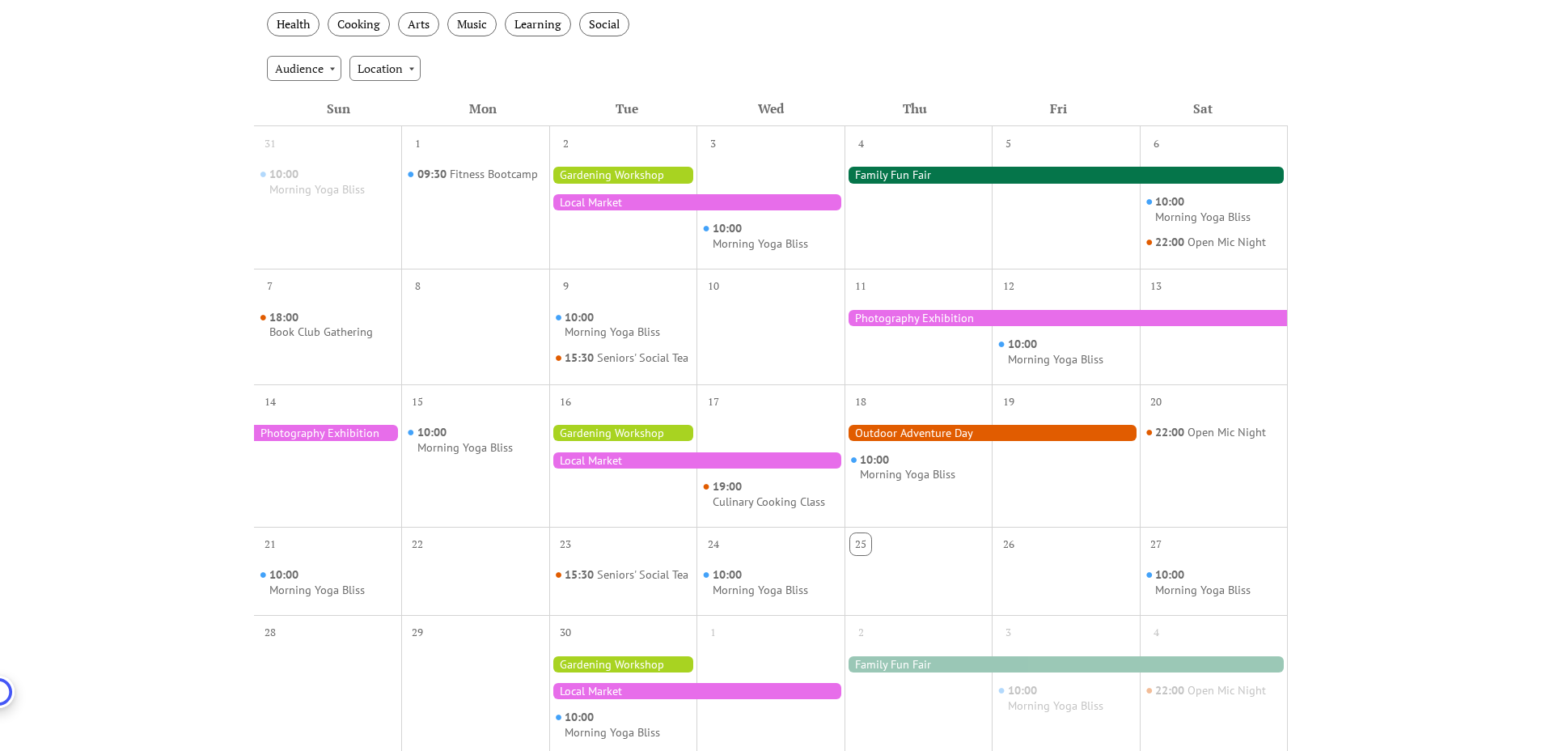
click at [920, 325] on div at bounding box center [1066, 318] width 443 height 16
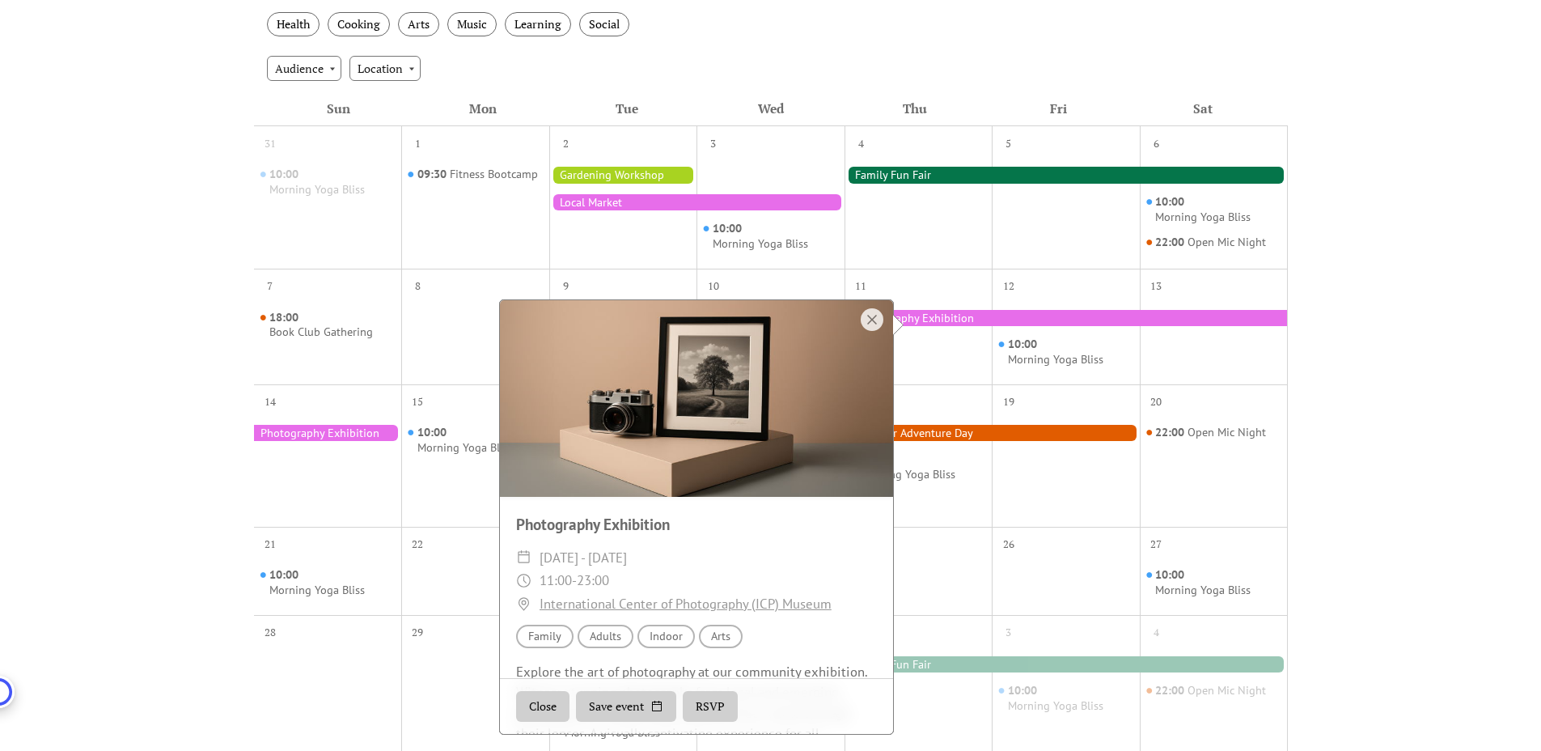
click at [925, 322] on div at bounding box center [1066, 318] width 443 height 16
